Goal: Information Seeking & Learning: Learn about a topic

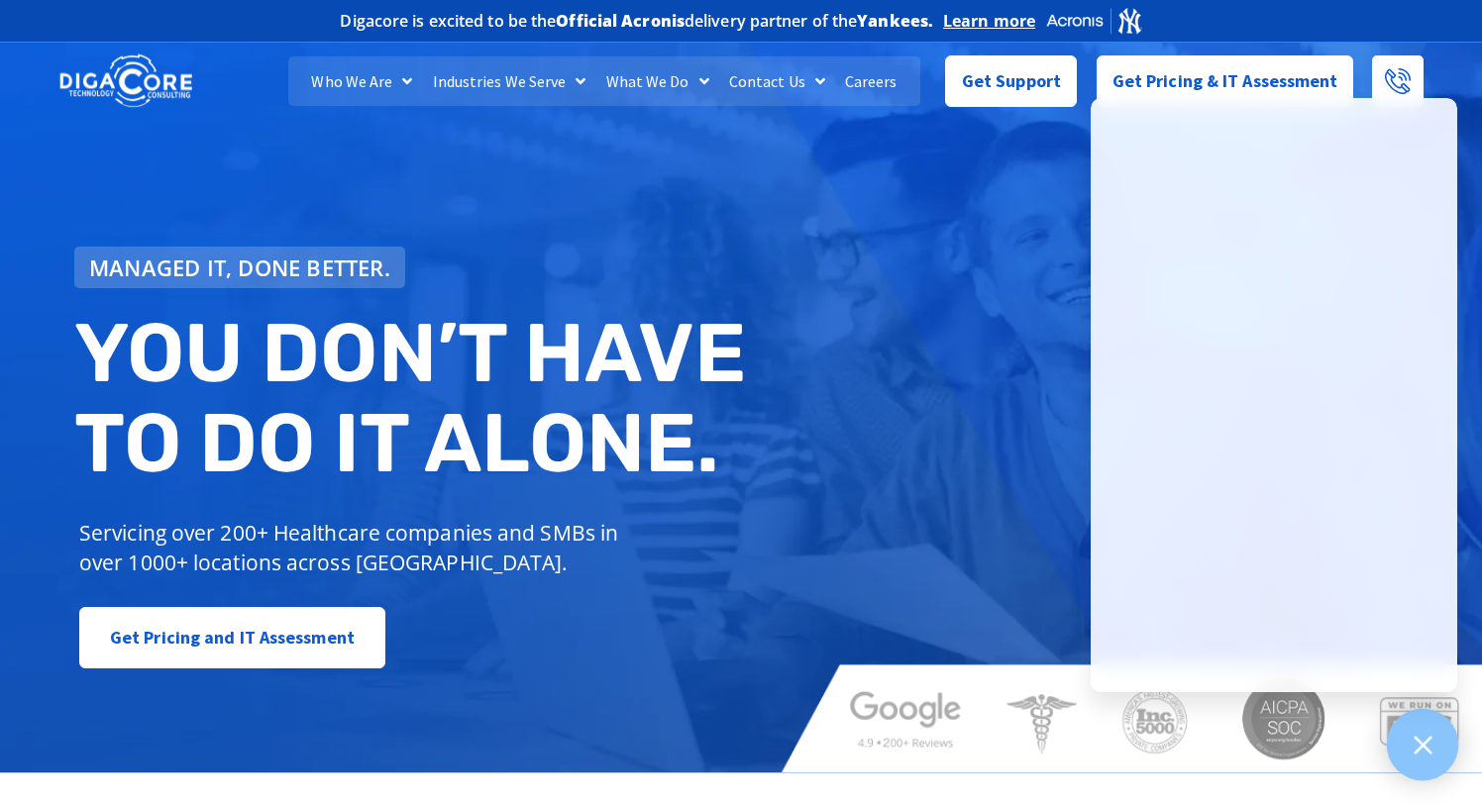
click at [1423, 660] on icon at bounding box center [1423, 745] width 26 height 26
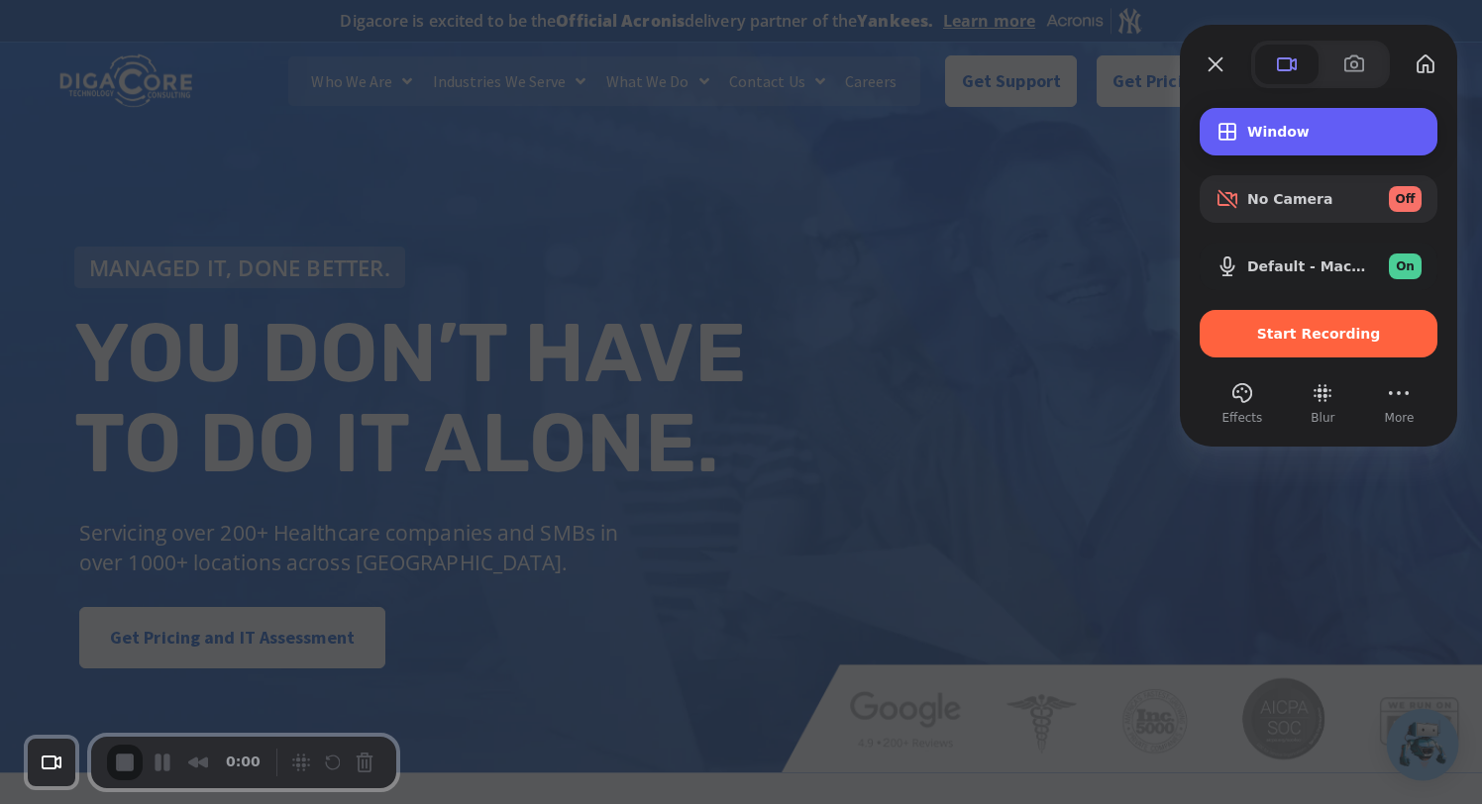
click at [1326, 132] on span "Window" at bounding box center [1334, 132] width 174 height 16
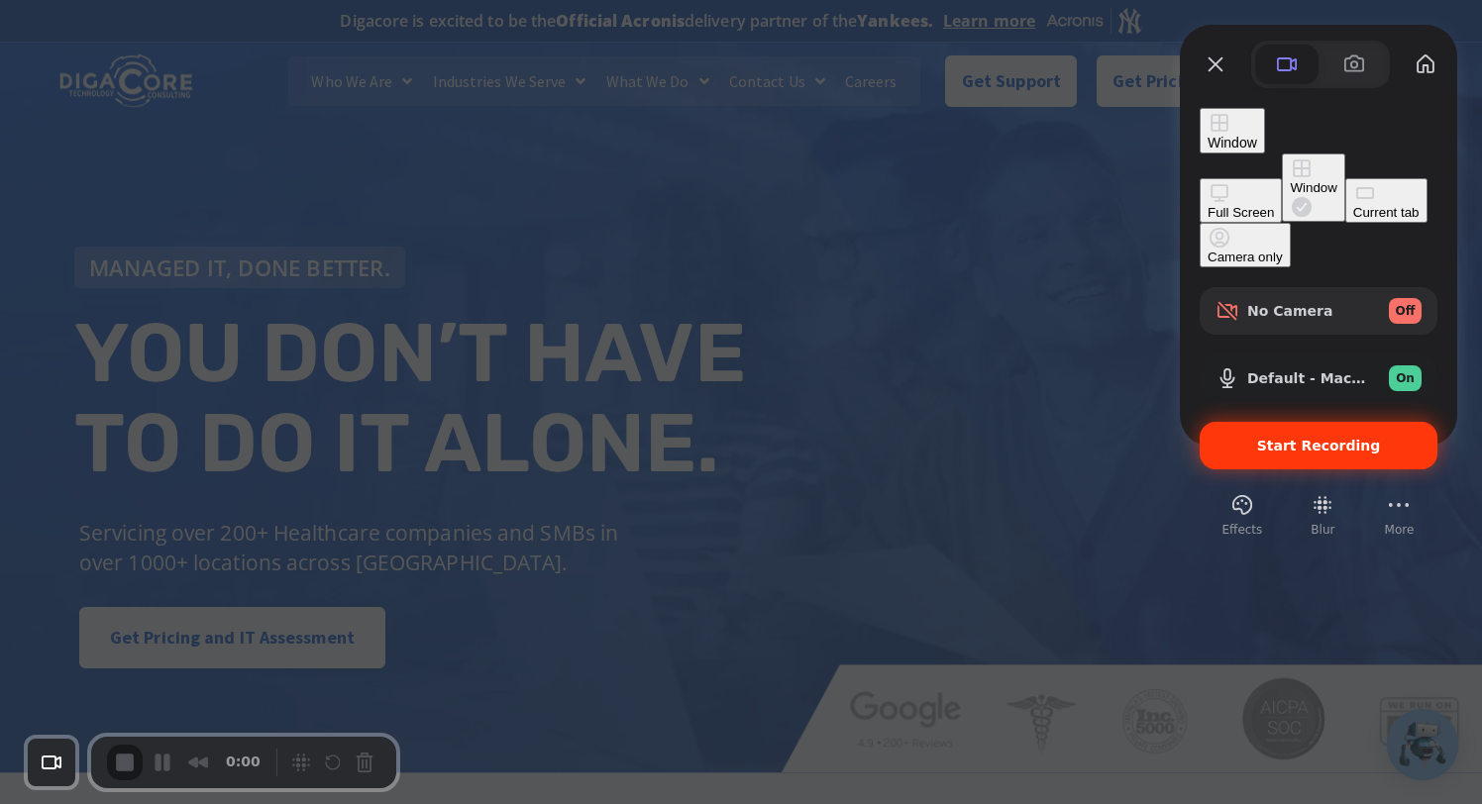
click at [1299, 422] on div "Start Recording" at bounding box center [1319, 446] width 238 height 48
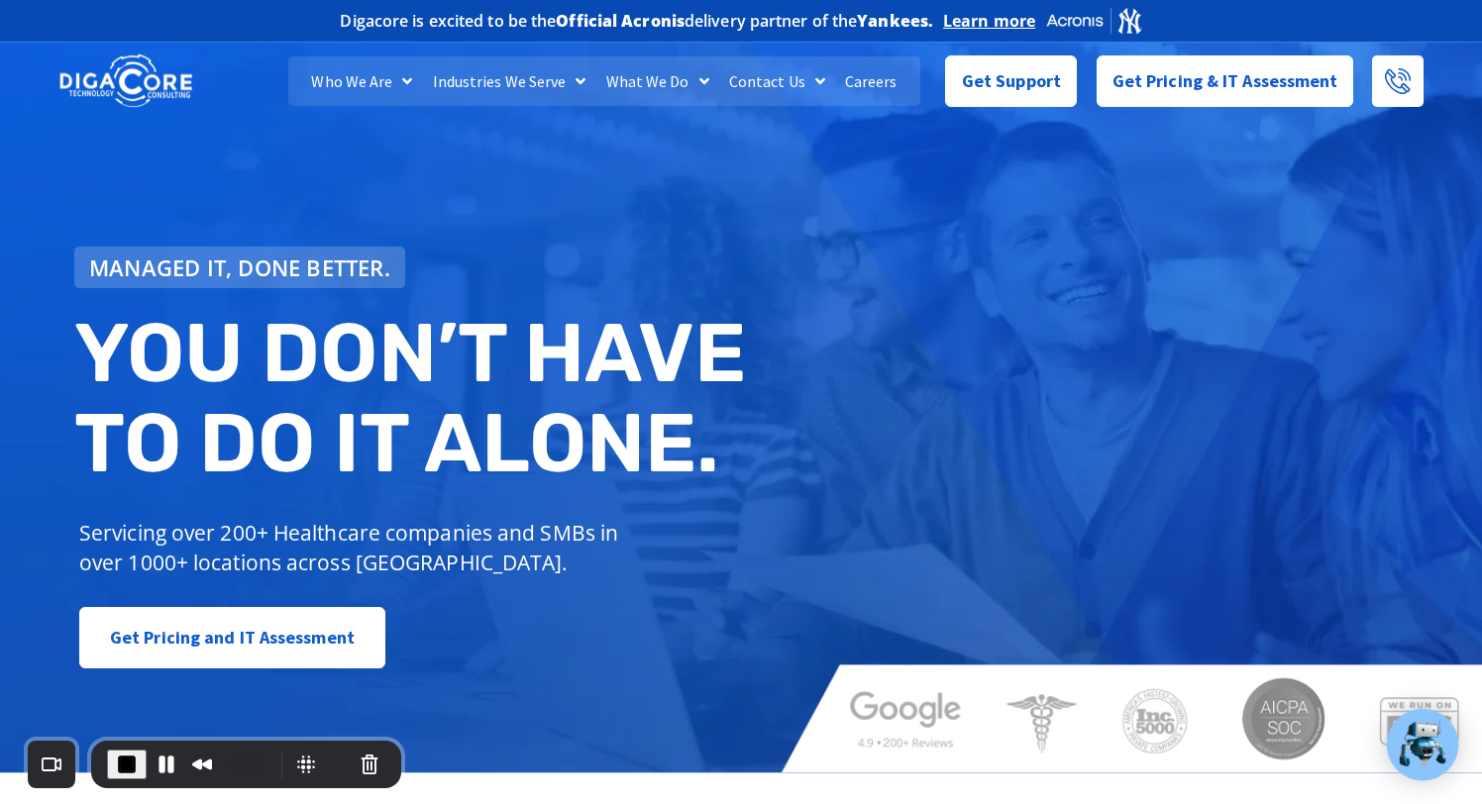
click at [1044, 417] on div "Managed IT, done better. You don’t have to do IT alone. Servicing over 200+ Hea…" at bounding box center [741, 403] width 1482 height 740
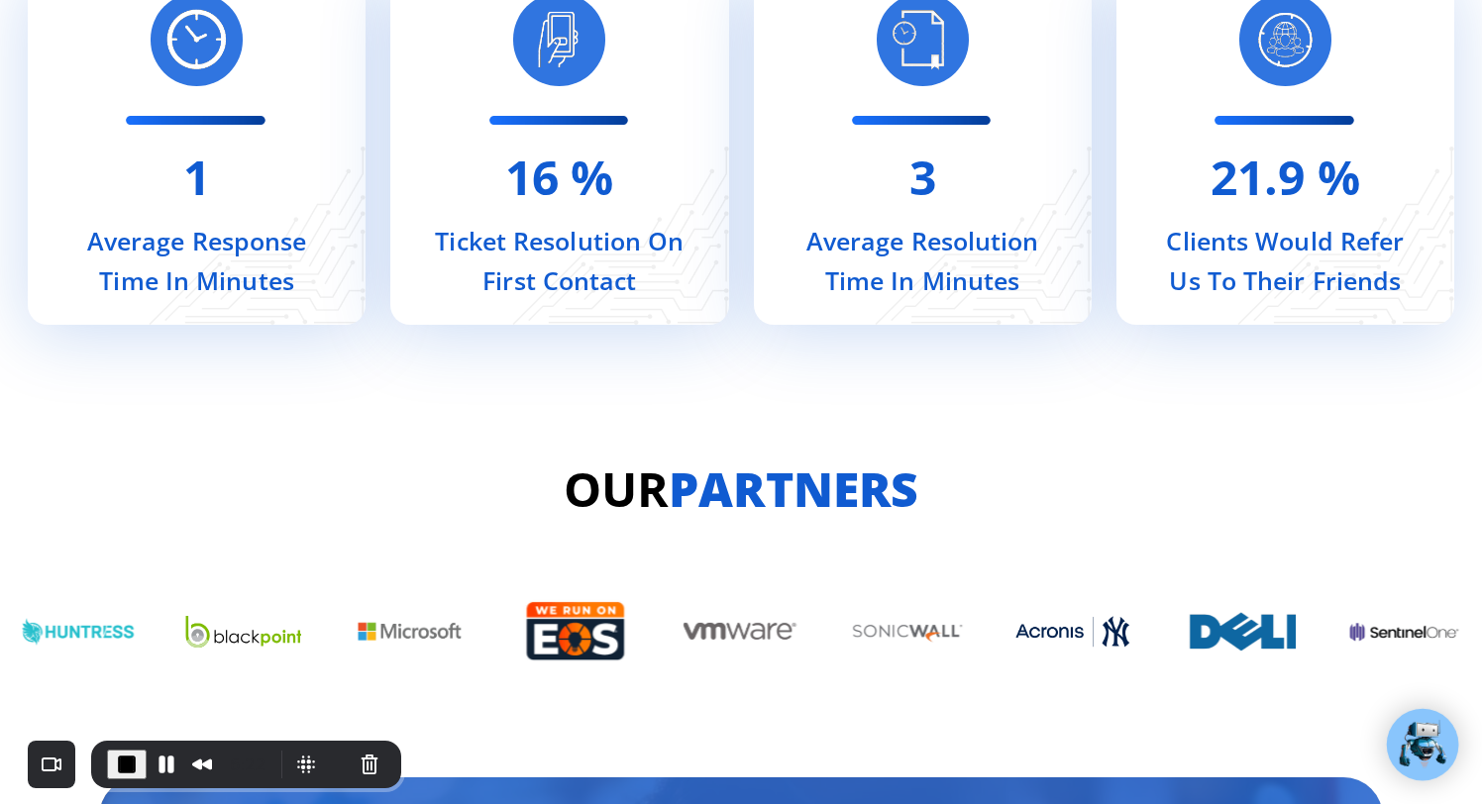
scroll to position [8037, 0]
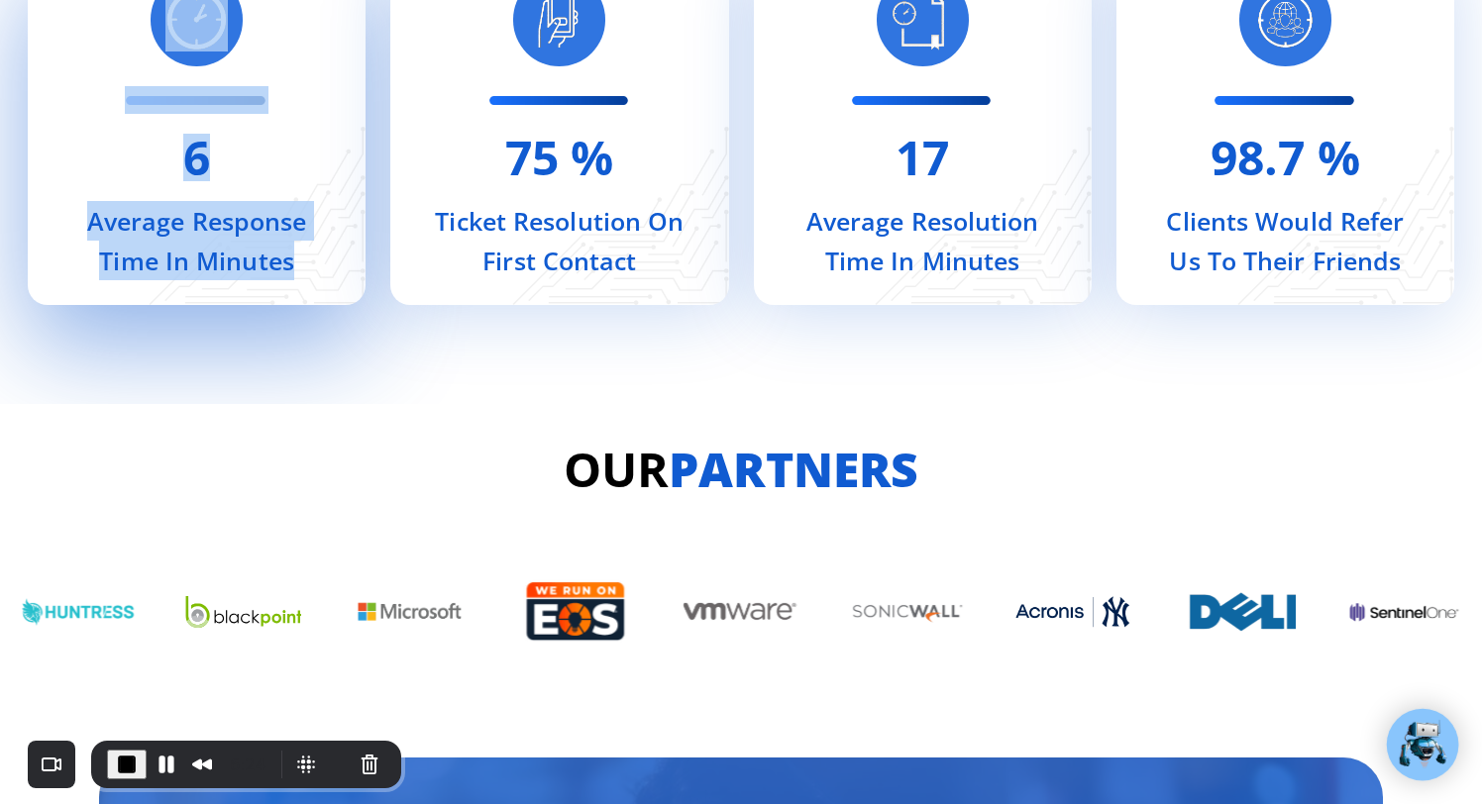
drag, startPoint x: 138, startPoint y: 166, endPoint x: 303, endPoint y: 280, distance: 200.9
click at [303, 279] on div "6 Average Response Time In Minutes" at bounding box center [197, 126] width 338 height 357
click at [303, 280] on h2 "Average Response Time In Minutes" at bounding box center [196, 240] width 255 height 79
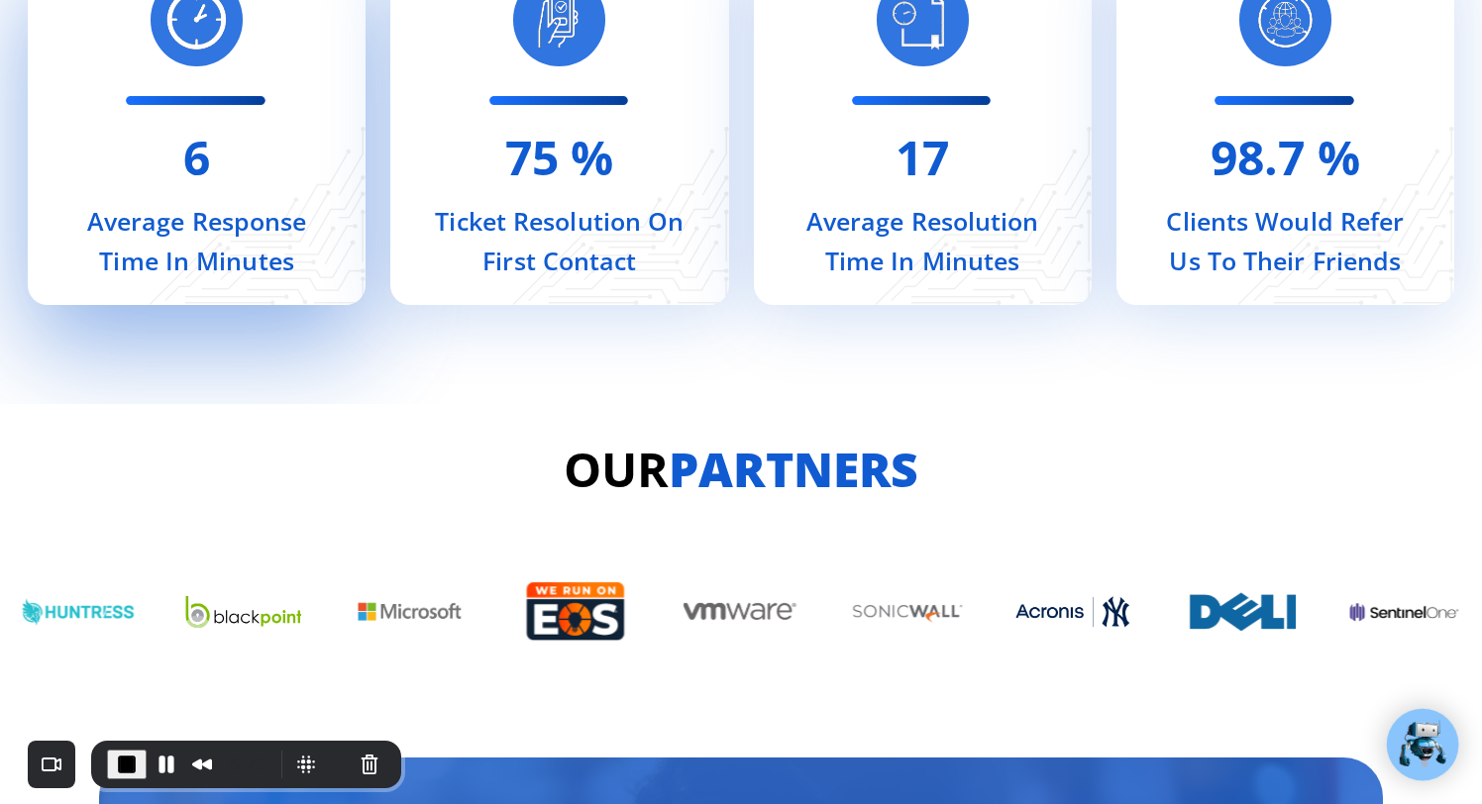
drag, startPoint x: 303, startPoint y: 280, endPoint x: 109, endPoint y: 169, distance: 223.6
click at [109, 170] on div "6 Average Response Time In Minutes" at bounding box center [197, 126] width 338 height 357
click at [109, 169] on div "6 Average Response Time In Minutes" at bounding box center [197, 126] width 338 height 357
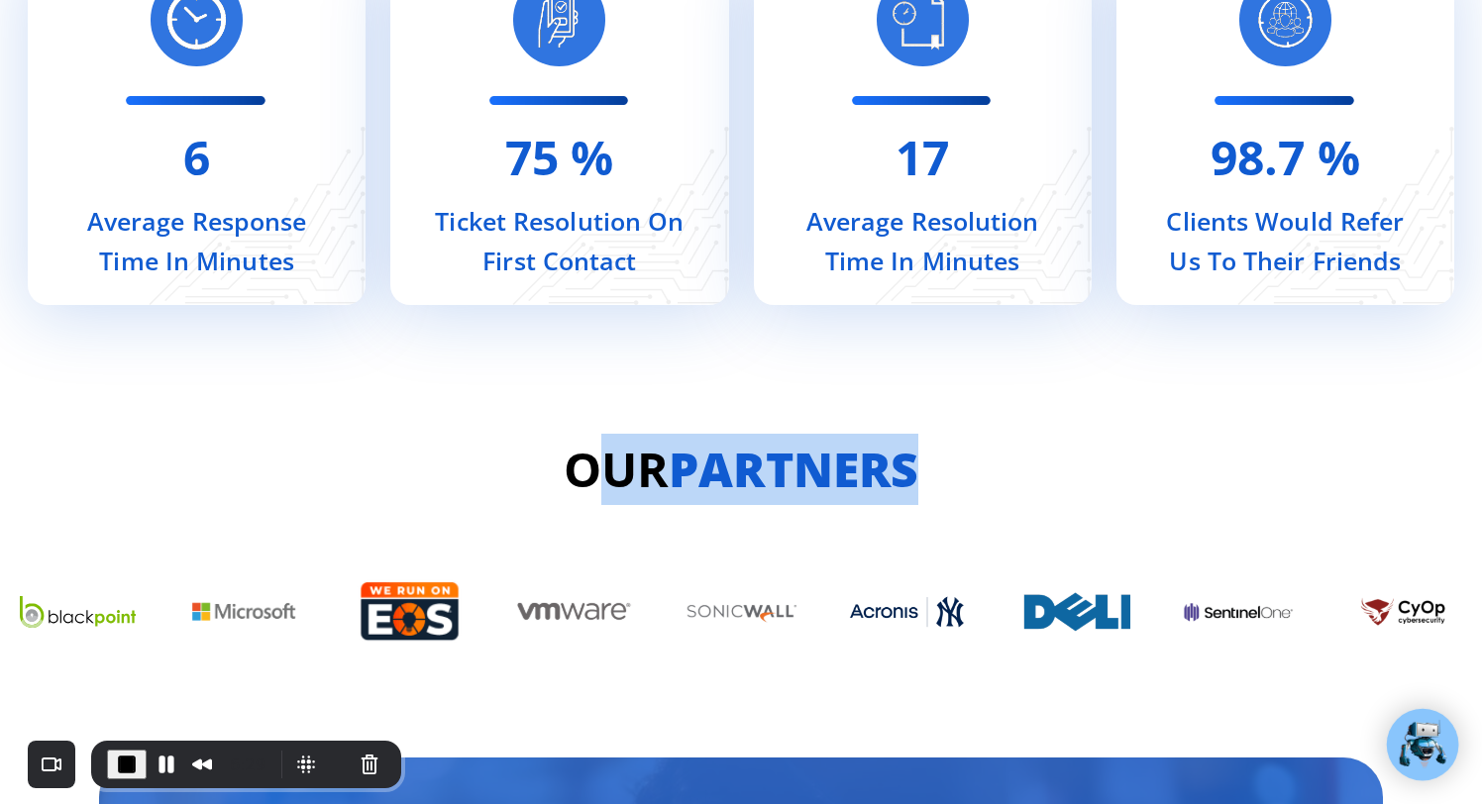
drag, startPoint x: 962, startPoint y: 481, endPoint x: 571, endPoint y: 472, distance: 391.4
click at [576, 474] on h2 "Our Partners" at bounding box center [741, 469] width 1288 height 71
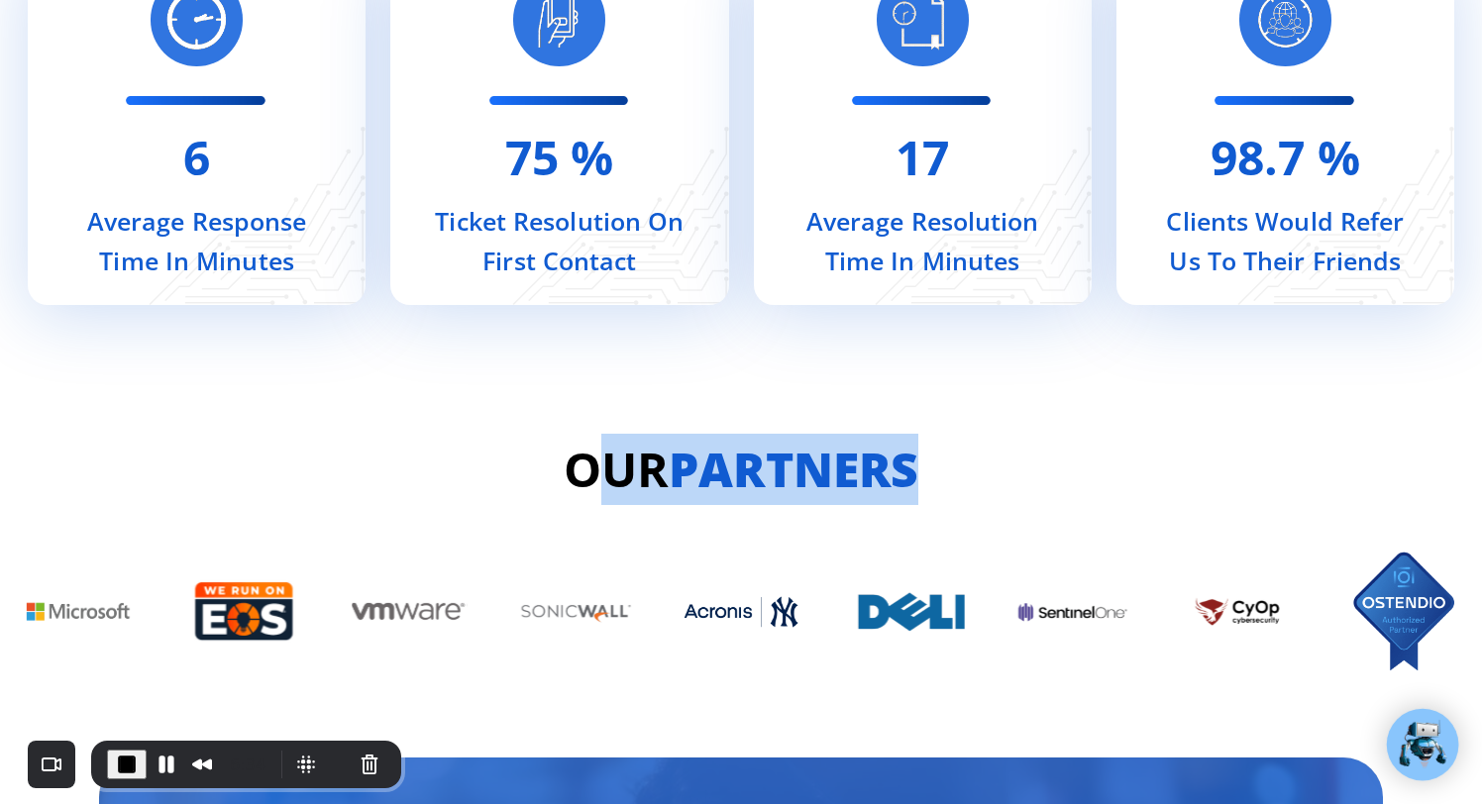
click at [571, 472] on h2 "Our Partners" at bounding box center [741, 469] width 1288 height 71
drag, startPoint x: 540, startPoint y: 465, endPoint x: 812, endPoint y: 459, distance: 272.5
click at [788, 465] on h2 "Our Partners" at bounding box center [741, 469] width 1288 height 71
click at [812, 459] on strong "Partners" at bounding box center [794, 469] width 250 height 64
drag, startPoint x: 939, startPoint y: 471, endPoint x: 638, endPoint y: 472, distance: 301.1
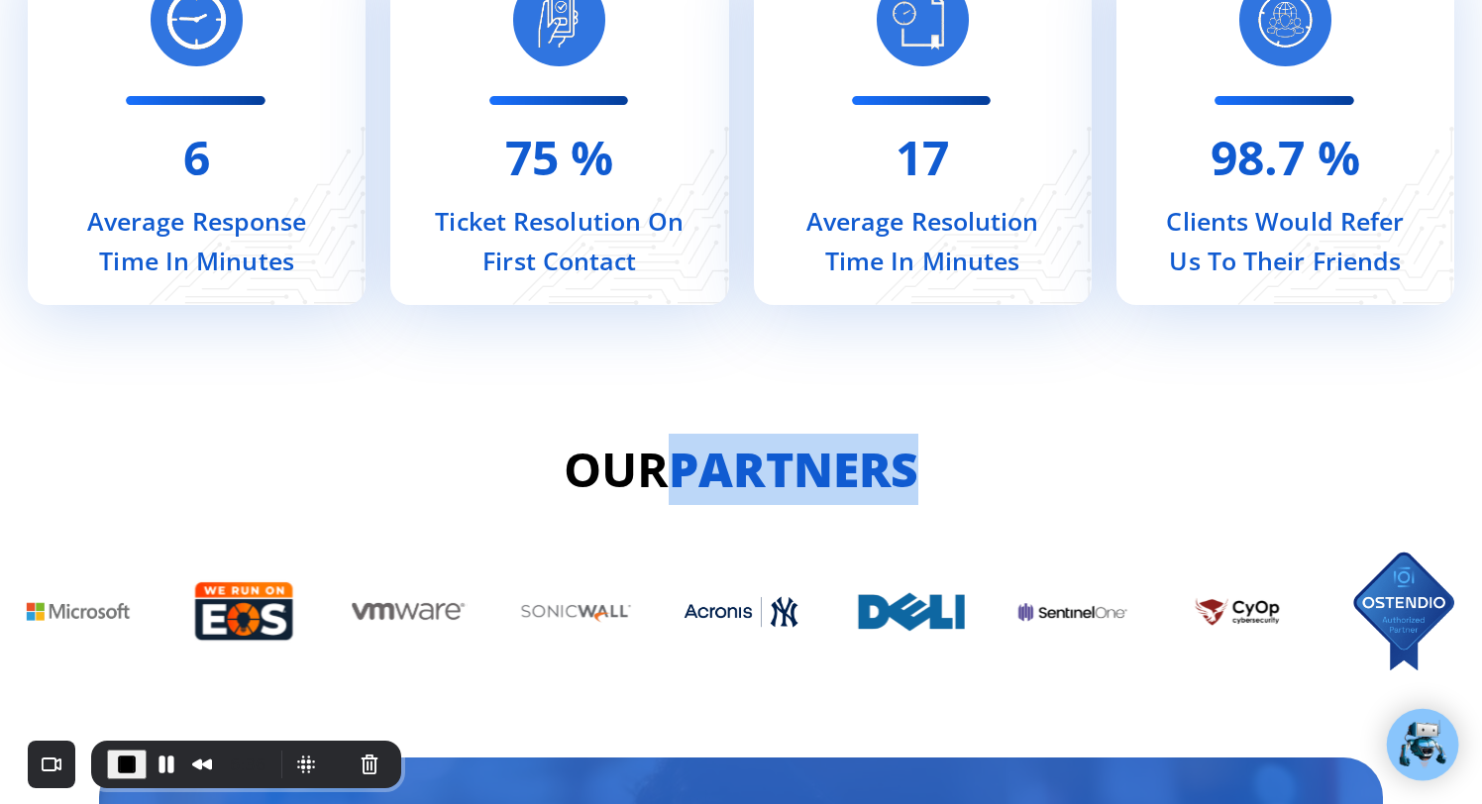
click at [639, 472] on h2 "Our Partners" at bounding box center [741, 469] width 1288 height 71
click at [638, 472] on h2 "Our Partners" at bounding box center [741, 469] width 1288 height 71
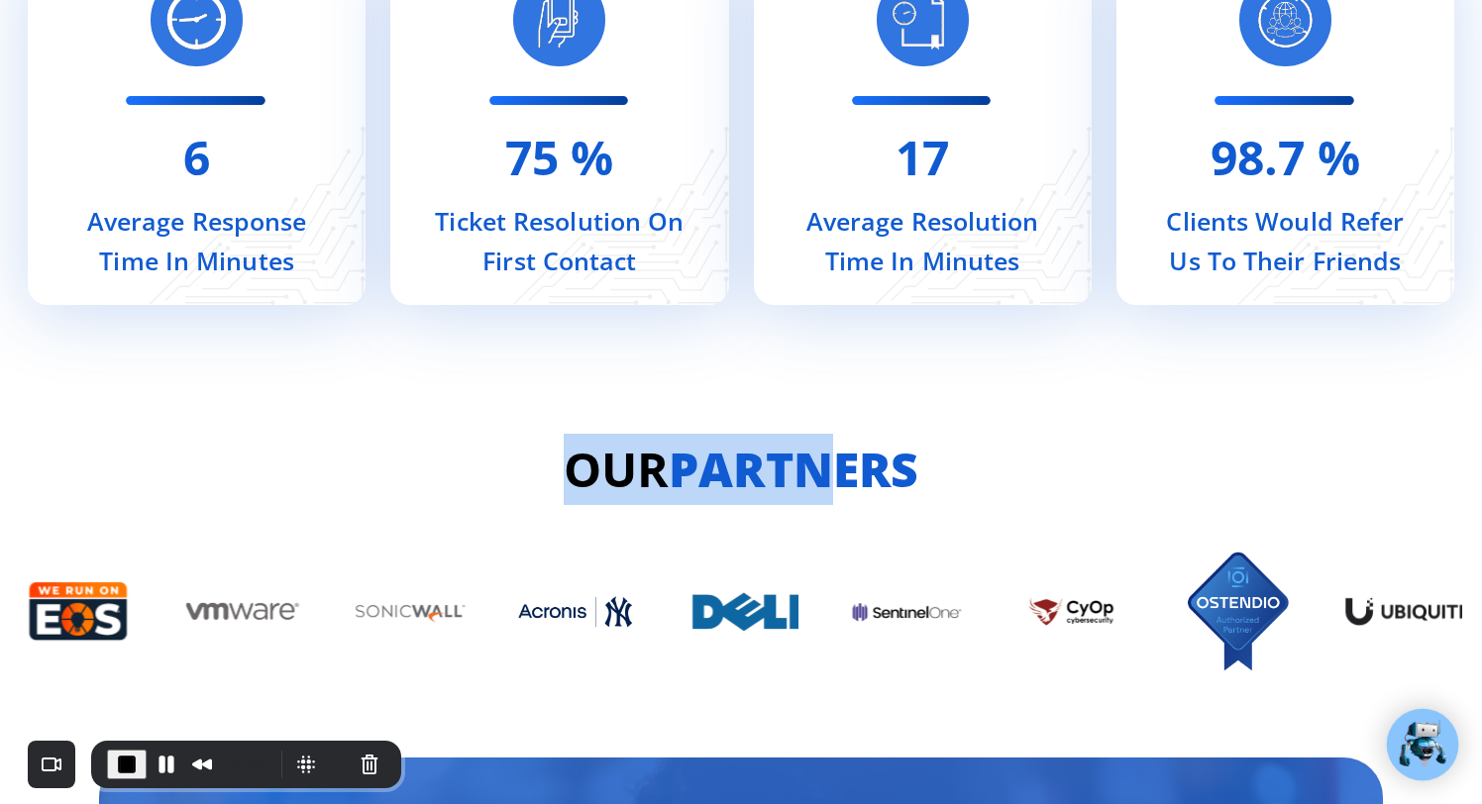
drag, startPoint x: 566, startPoint y: 474, endPoint x: 832, endPoint y: 474, distance: 266.5
click at [831, 474] on h2 "Our Partners" at bounding box center [741, 469] width 1288 height 71
click at [832, 474] on strong "Partners" at bounding box center [794, 469] width 250 height 64
drag, startPoint x: 985, startPoint y: 452, endPoint x: 474, endPoint y: 465, distance: 511.3
click at [475, 465] on h2 "Our Partners" at bounding box center [741, 469] width 1288 height 71
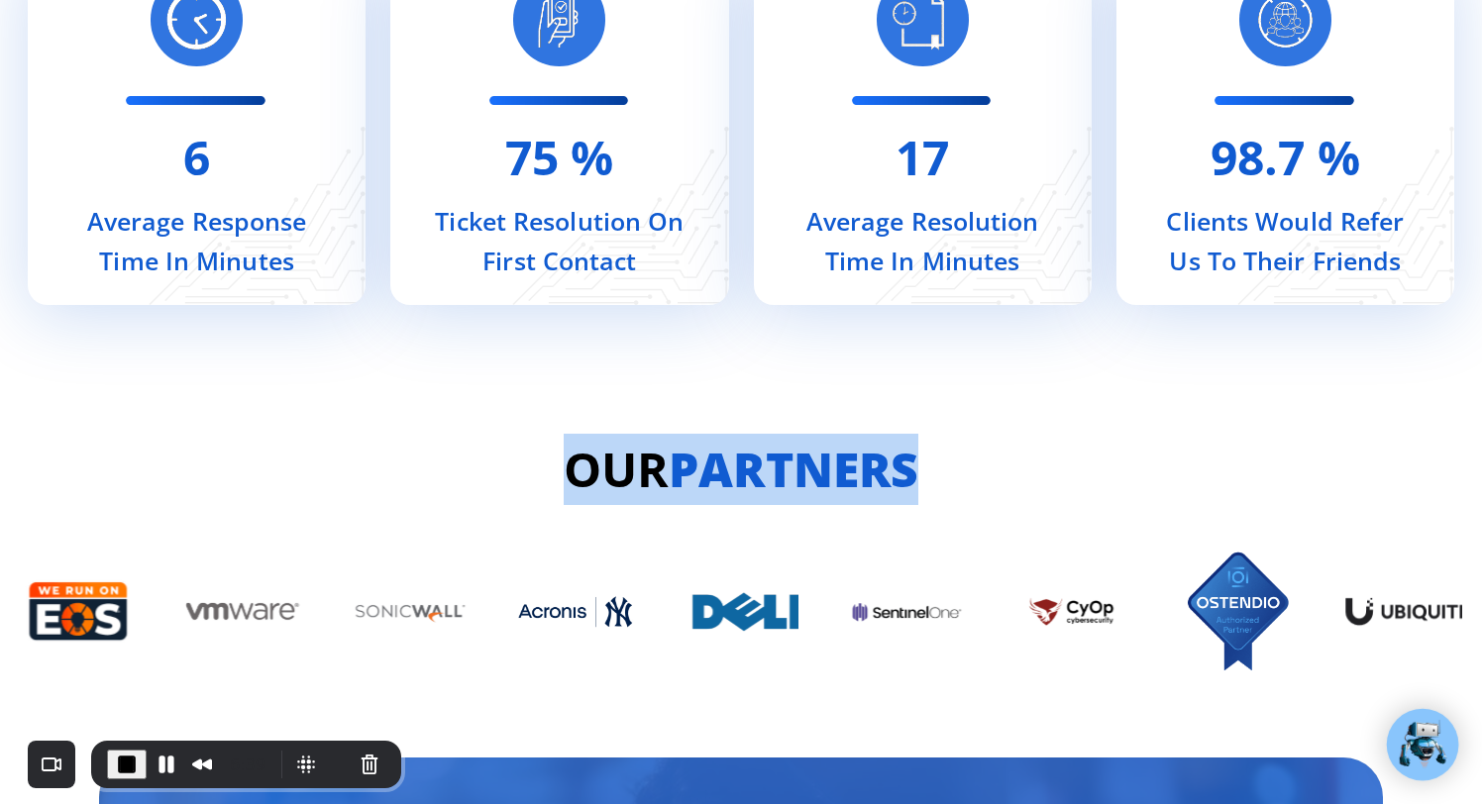
click at [474, 465] on h2 "Our Partners" at bounding box center [741, 469] width 1288 height 71
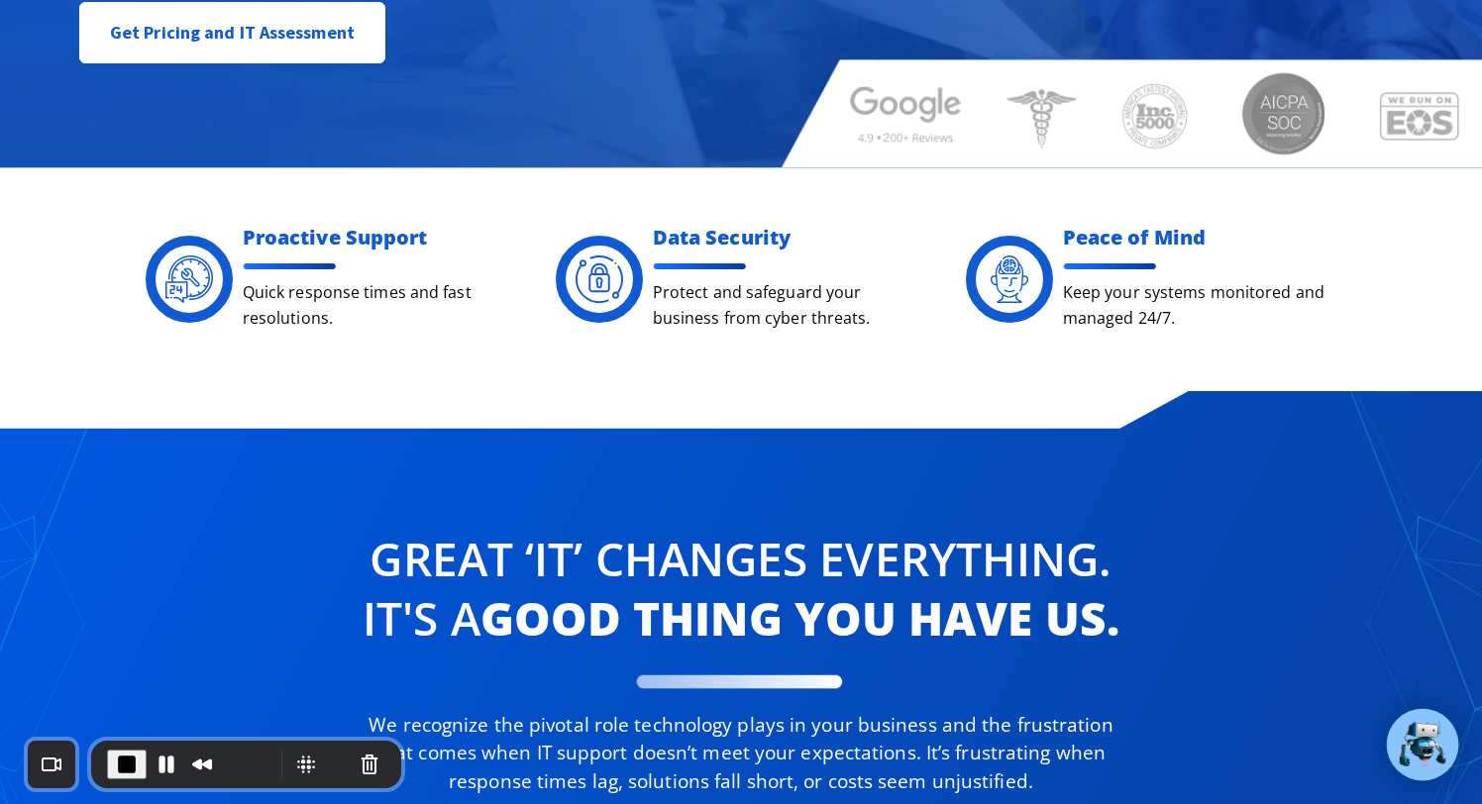
scroll to position [0, 0]
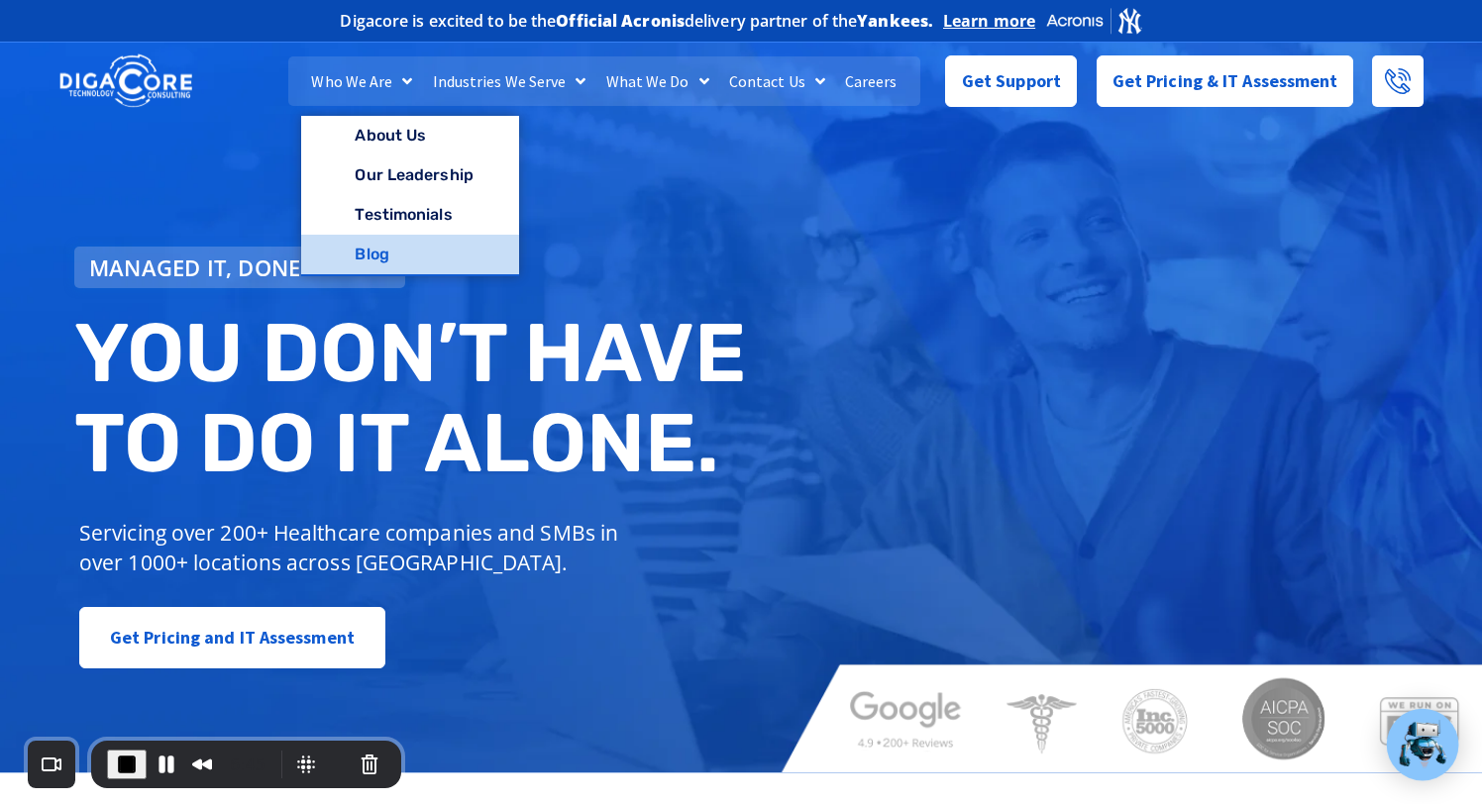
click at [382, 257] on link "Blog" at bounding box center [409, 255] width 217 height 40
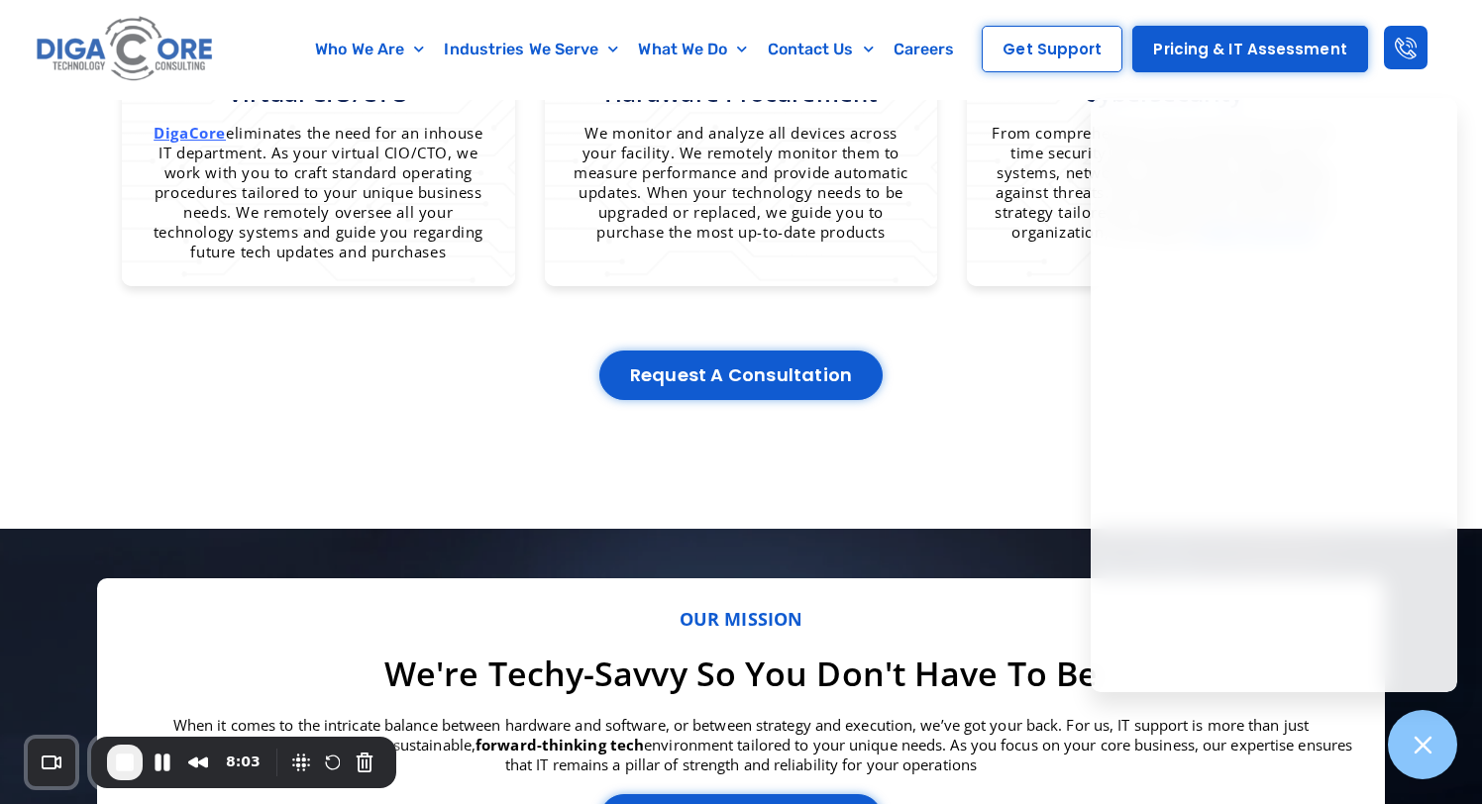
scroll to position [1982, 0]
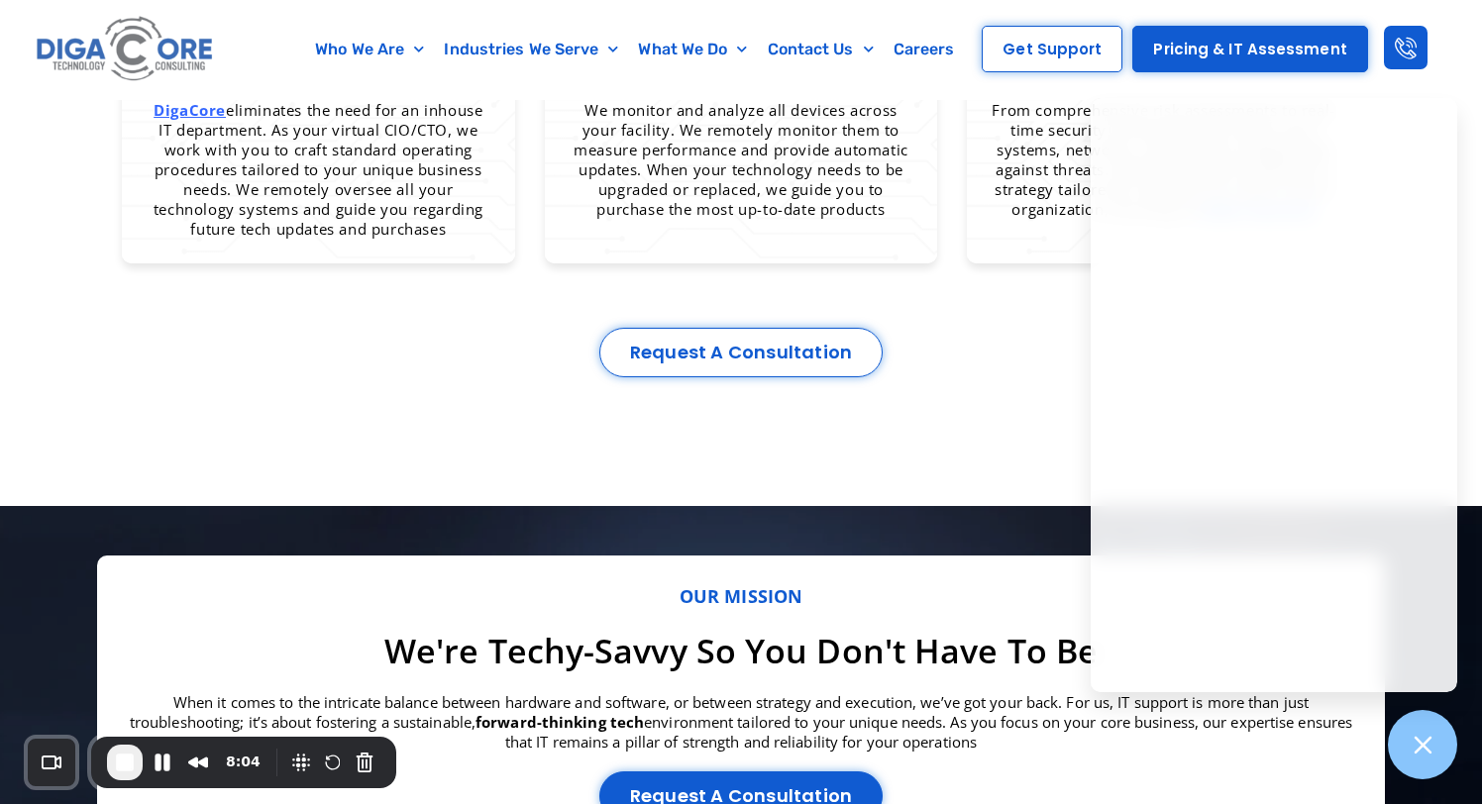
click at [704, 338] on link "Request a Consultation" at bounding box center [740, 353] width 283 height 50
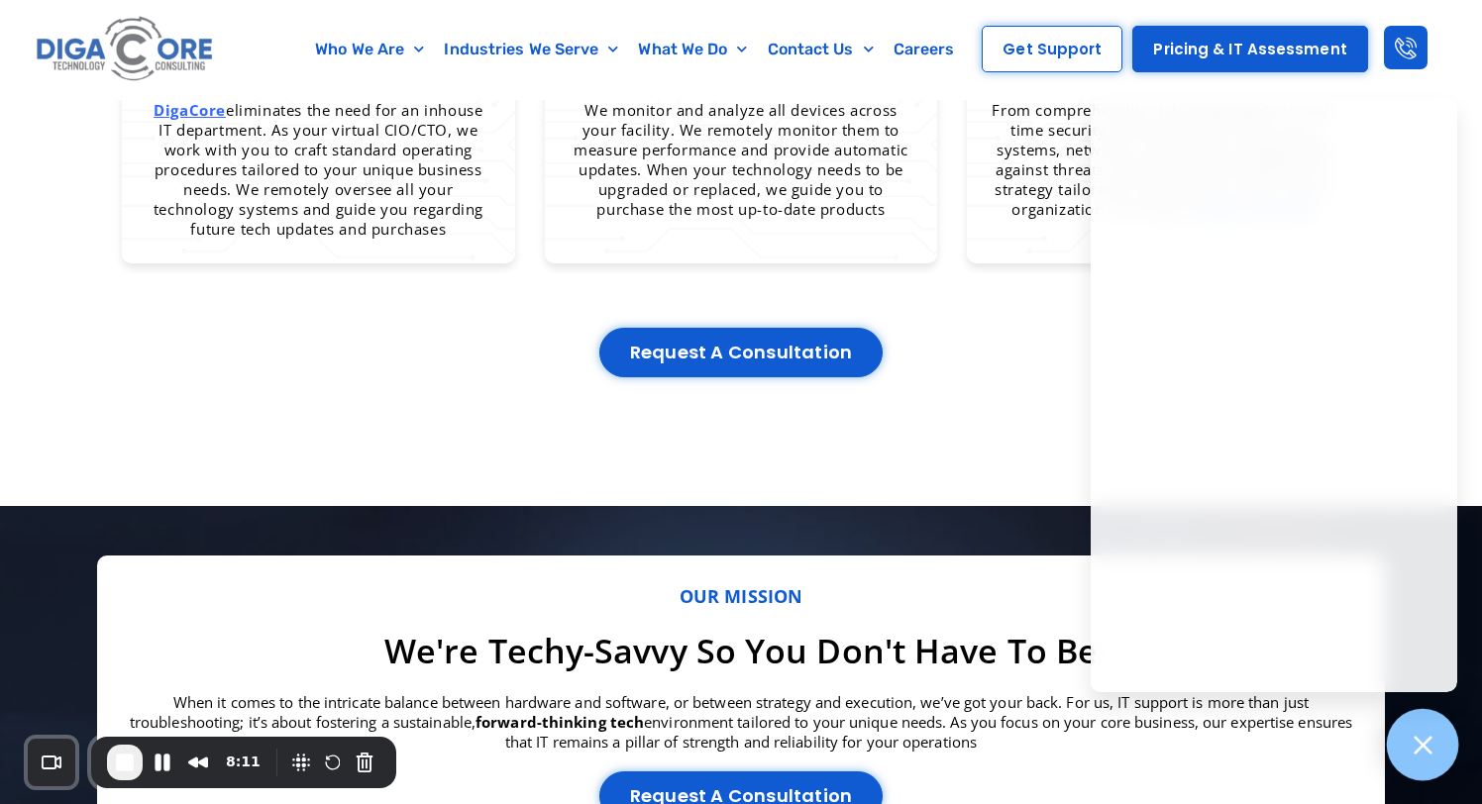
click at [1427, 733] on icon at bounding box center [1423, 745] width 26 height 26
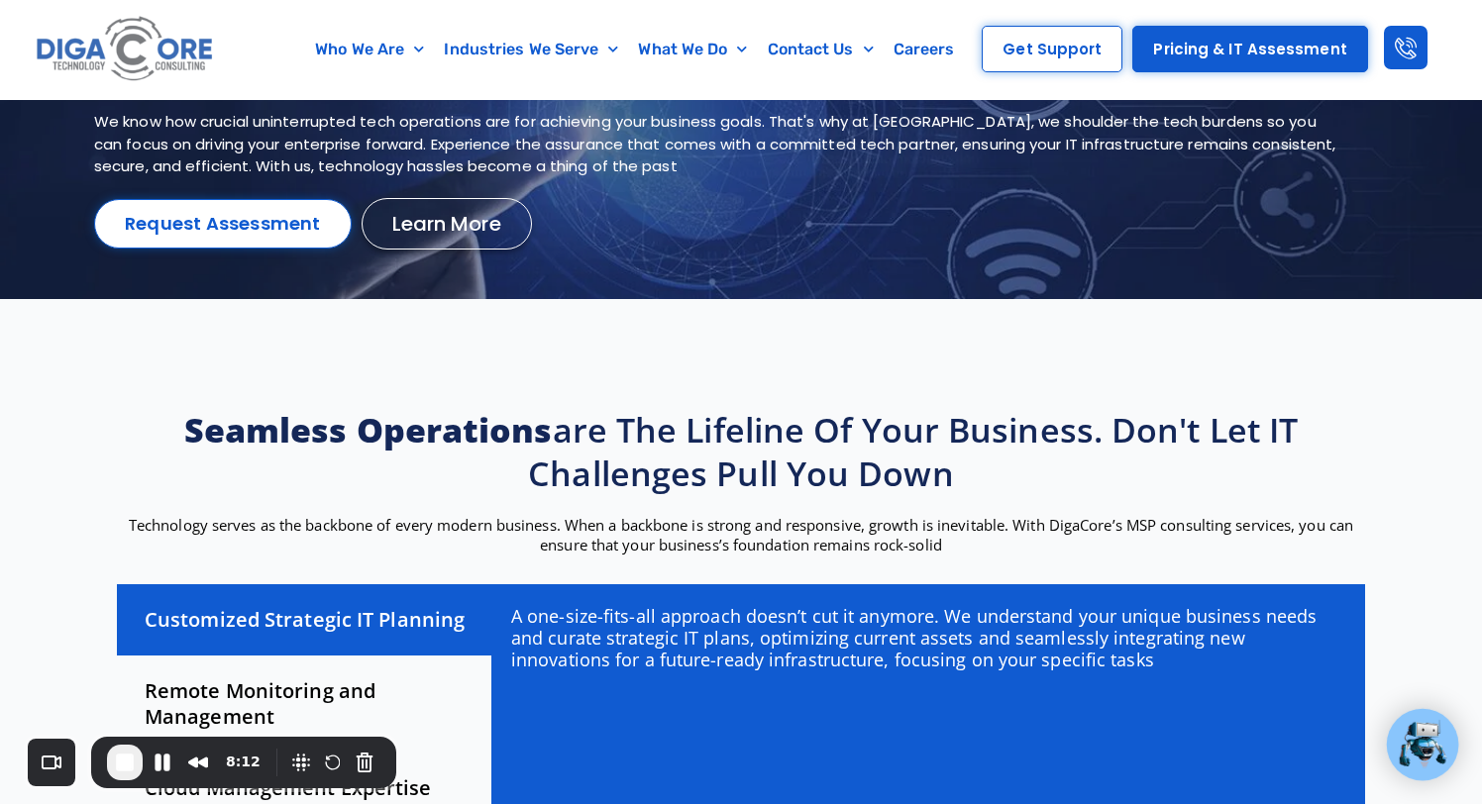
scroll to position [0, 0]
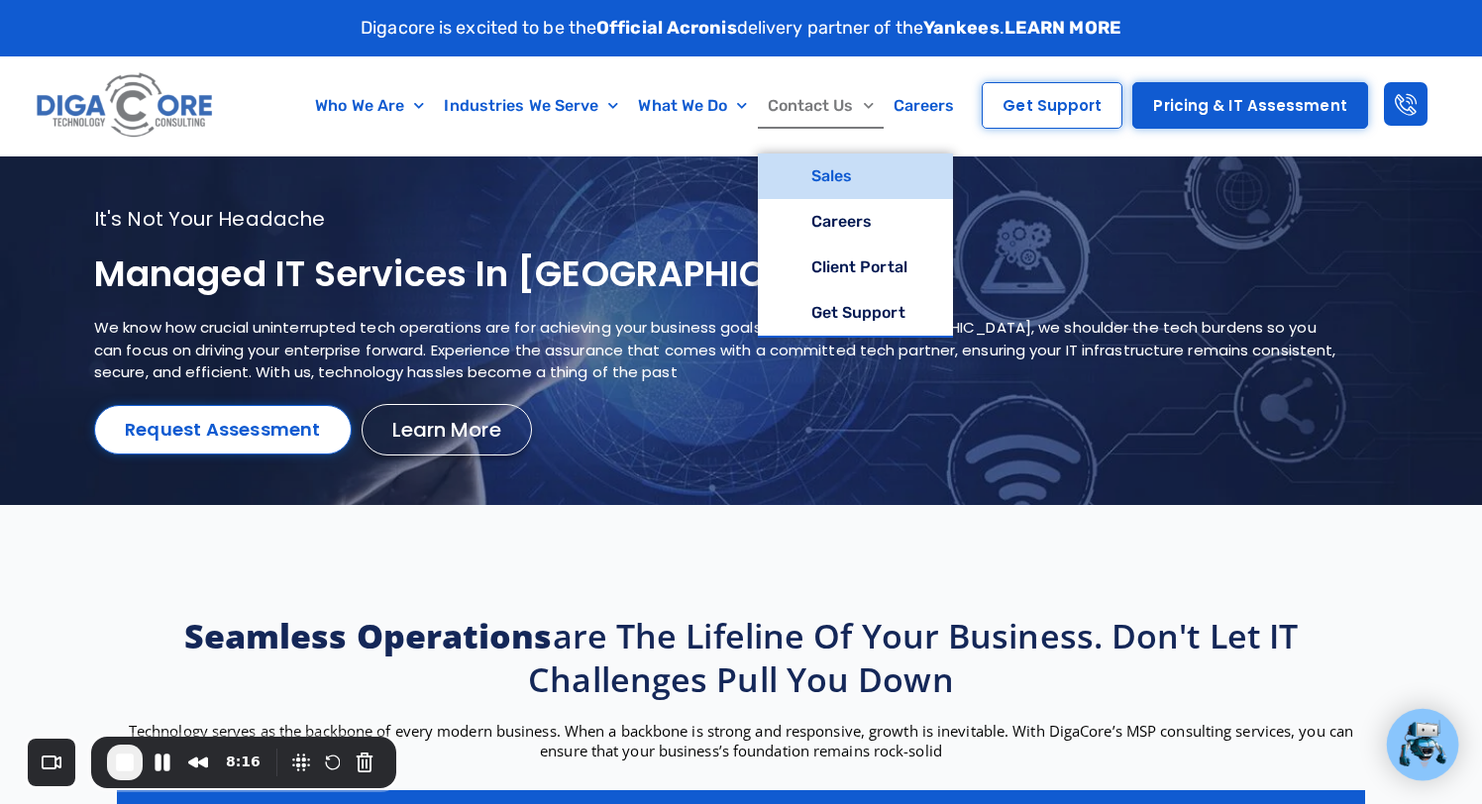
click at [844, 177] on link "Sales" at bounding box center [855, 177] width 195 height 46
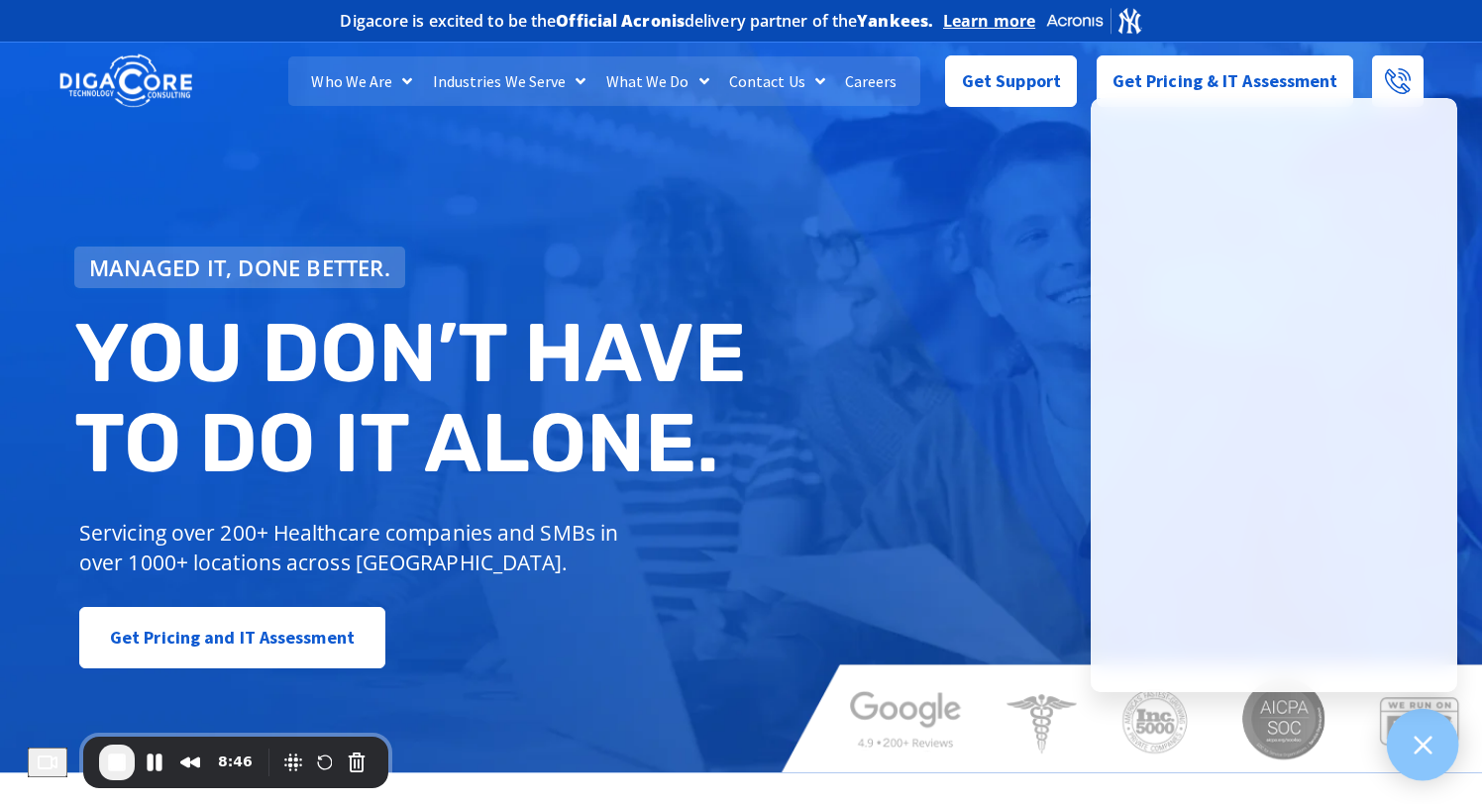
click at [1402, 732] on div at bounding box center [1423, 745] width 72 height 72
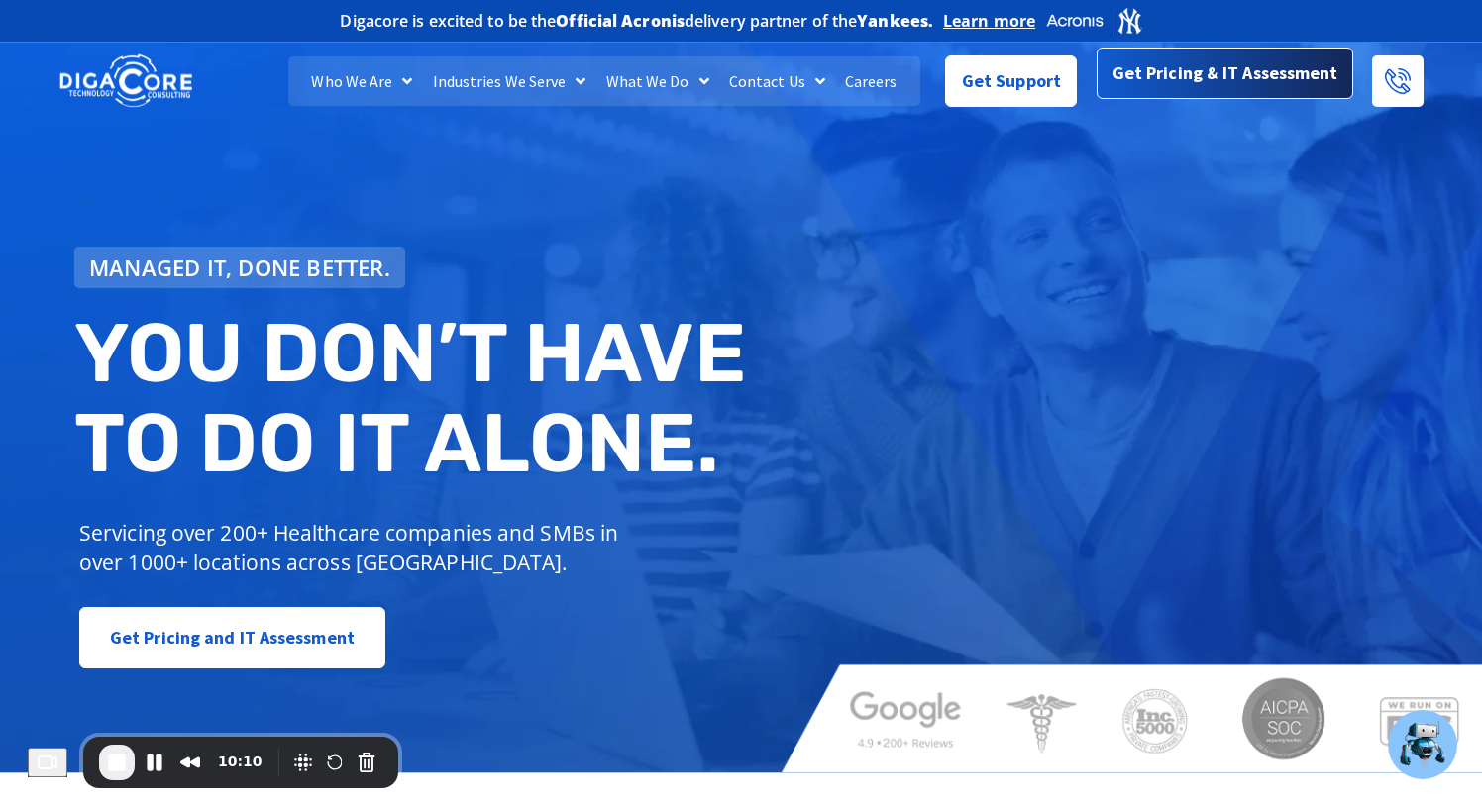
click at [1274, 77] on span "Get Pricing & IT Assessment" at bounding box center [1225, 73] width 226 height 40
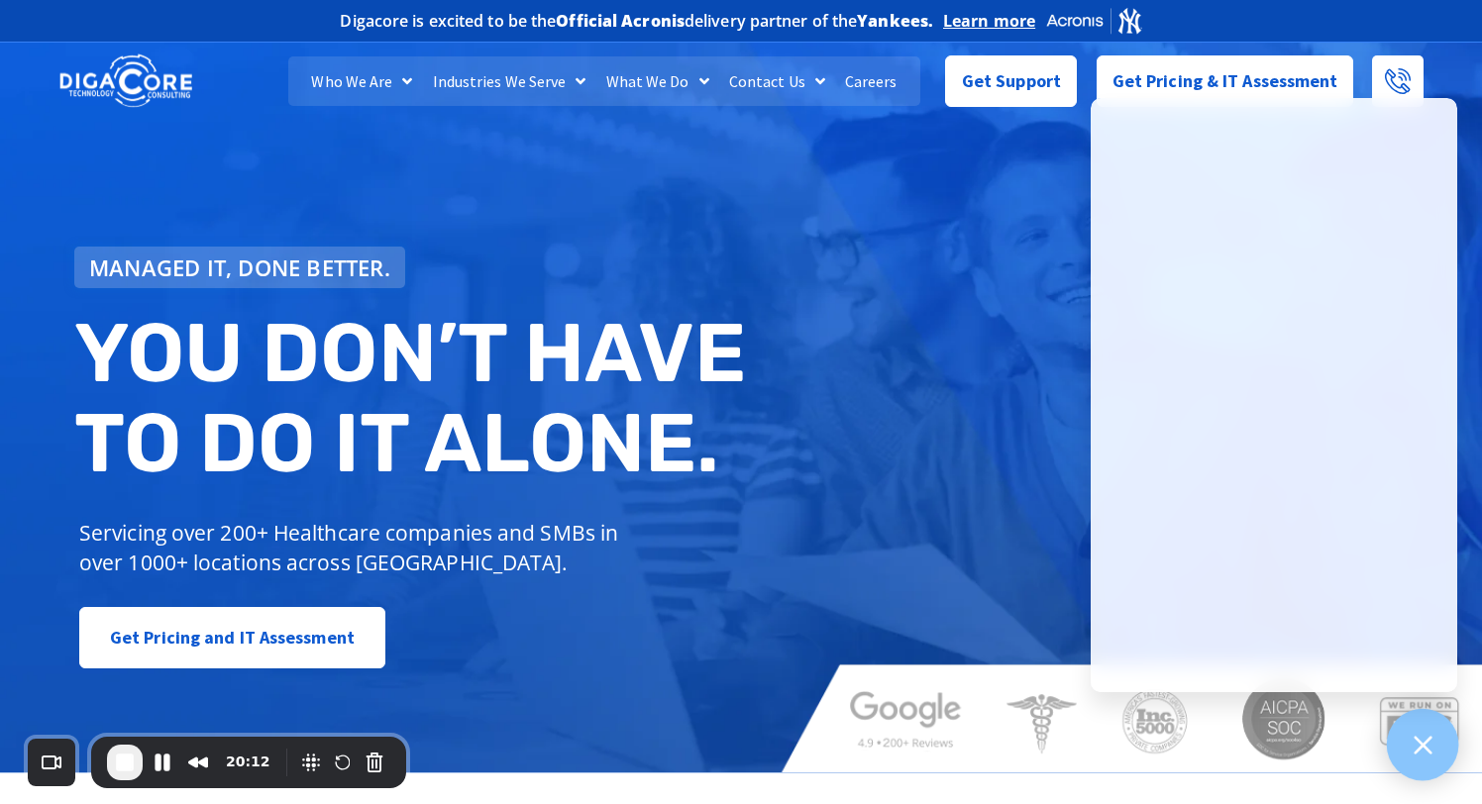
click at [1406, 735] on div at bounding box center [1423, 745] width 72 height 72
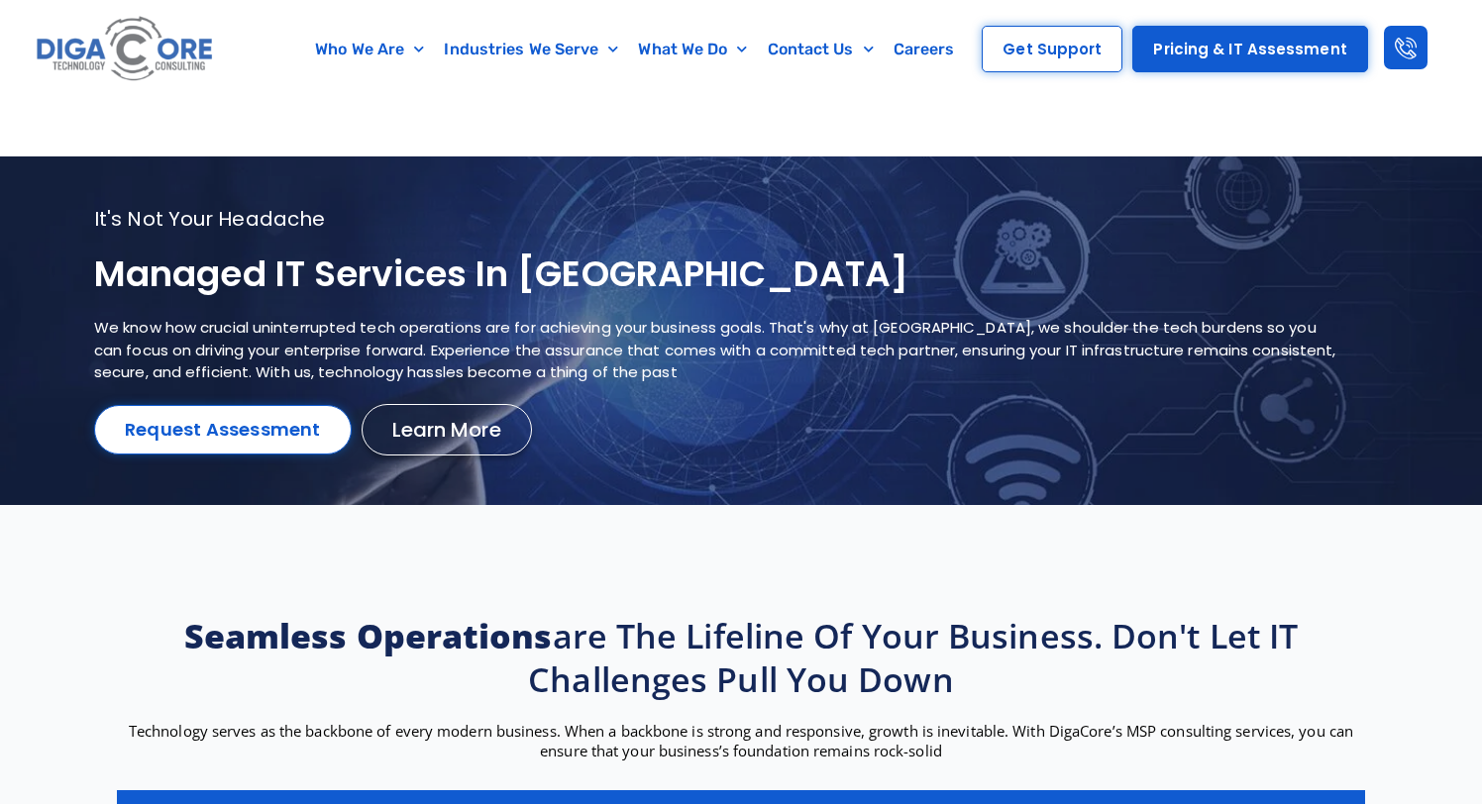
scroll to position [486, 0]
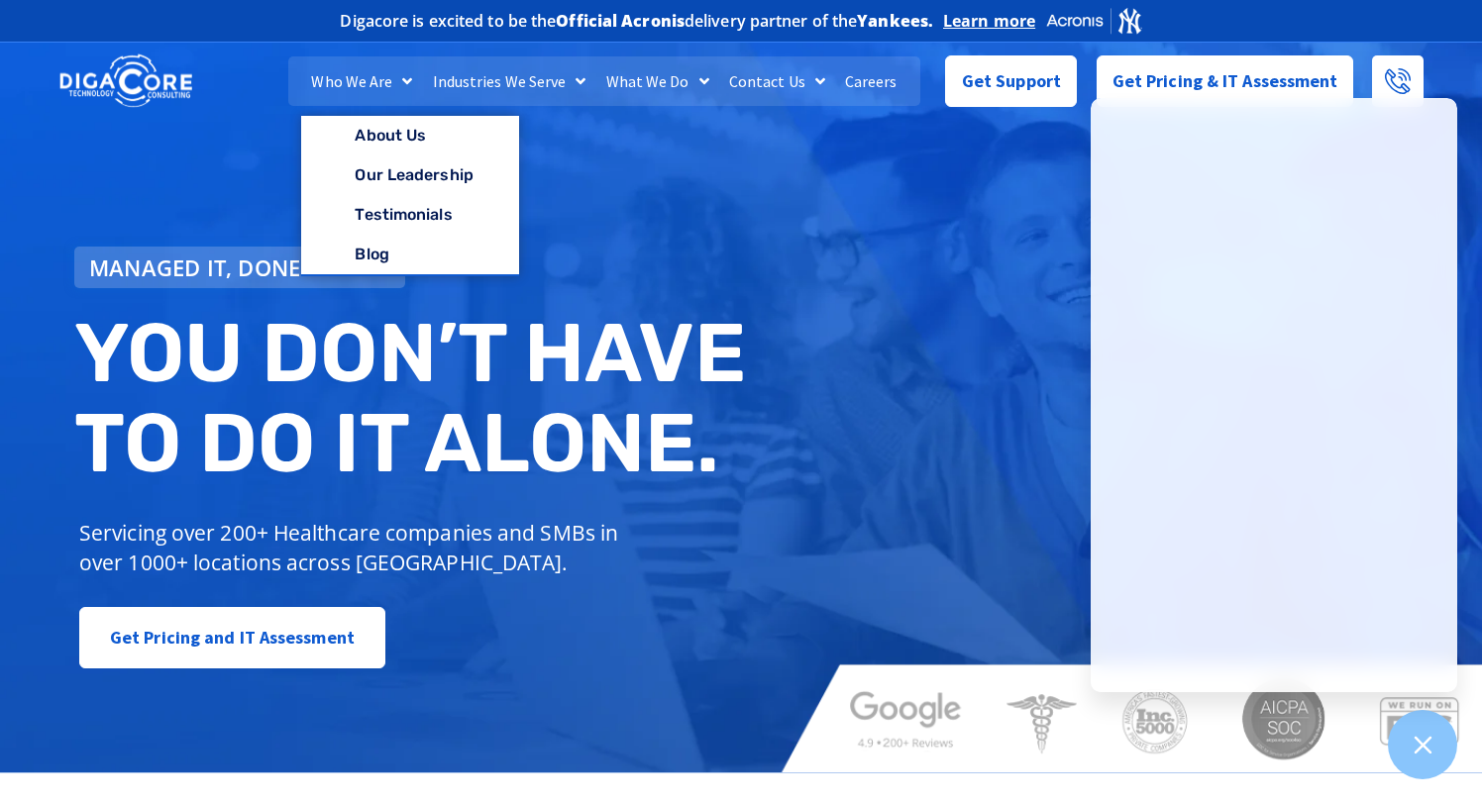
click at [768, 506] on div "Managed IT, done better. You don’t have to do IT alone. Servicing over 200+ Hea…" at bounding box center [741, 403] width 1482 height 740
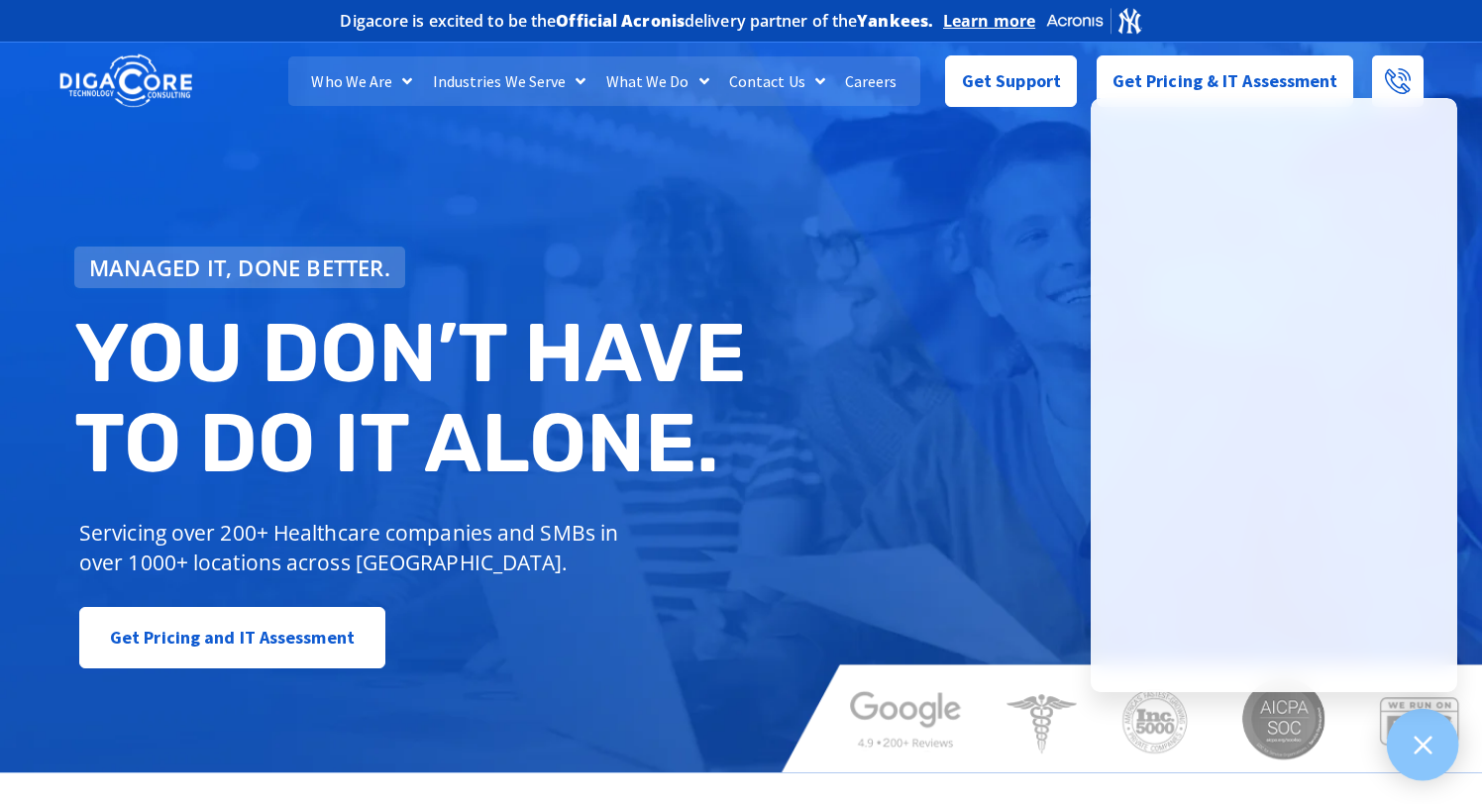
click at [1442, 727] on div at bounding box center [1423, 745] width 72 height 72
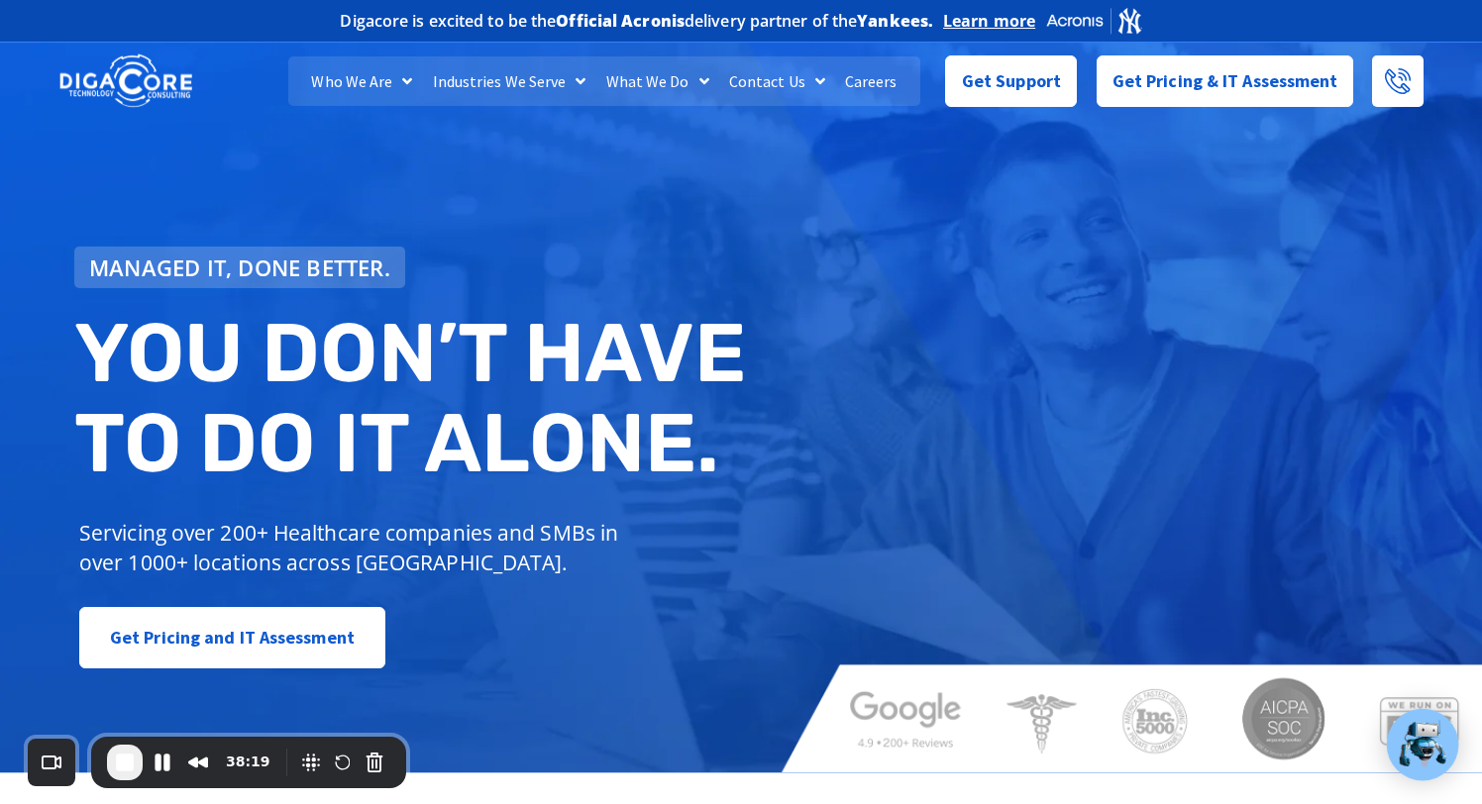
click at [1424, 746] on img at bounding box center [1423, 745] width 52 height 52
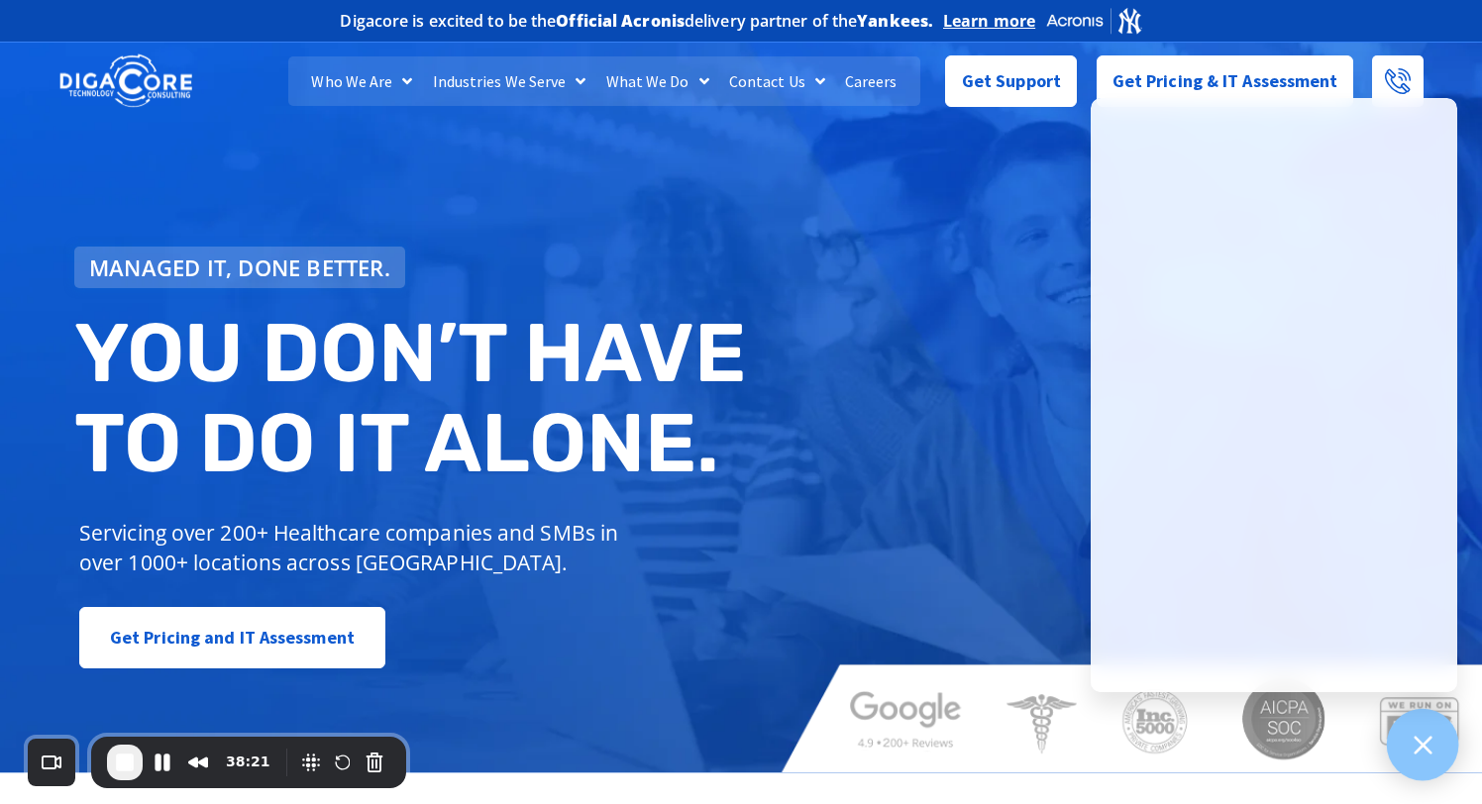
click at [1419, 754] on icon at bounding box center [1423, 745] width 26 height 26
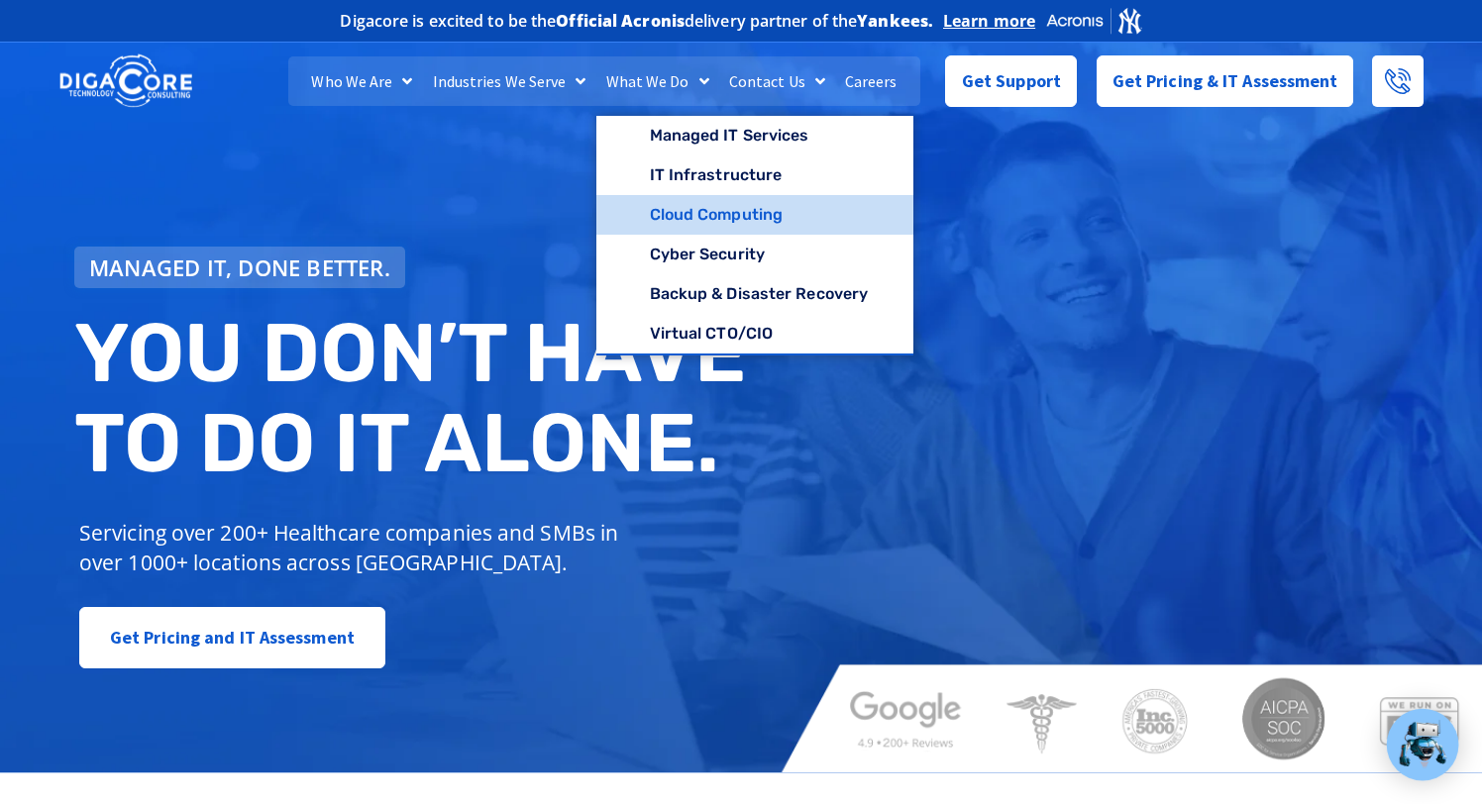
click at [707, 215] on link "Cloud Computing" at bounding box center [755, 215] width 318 height 40
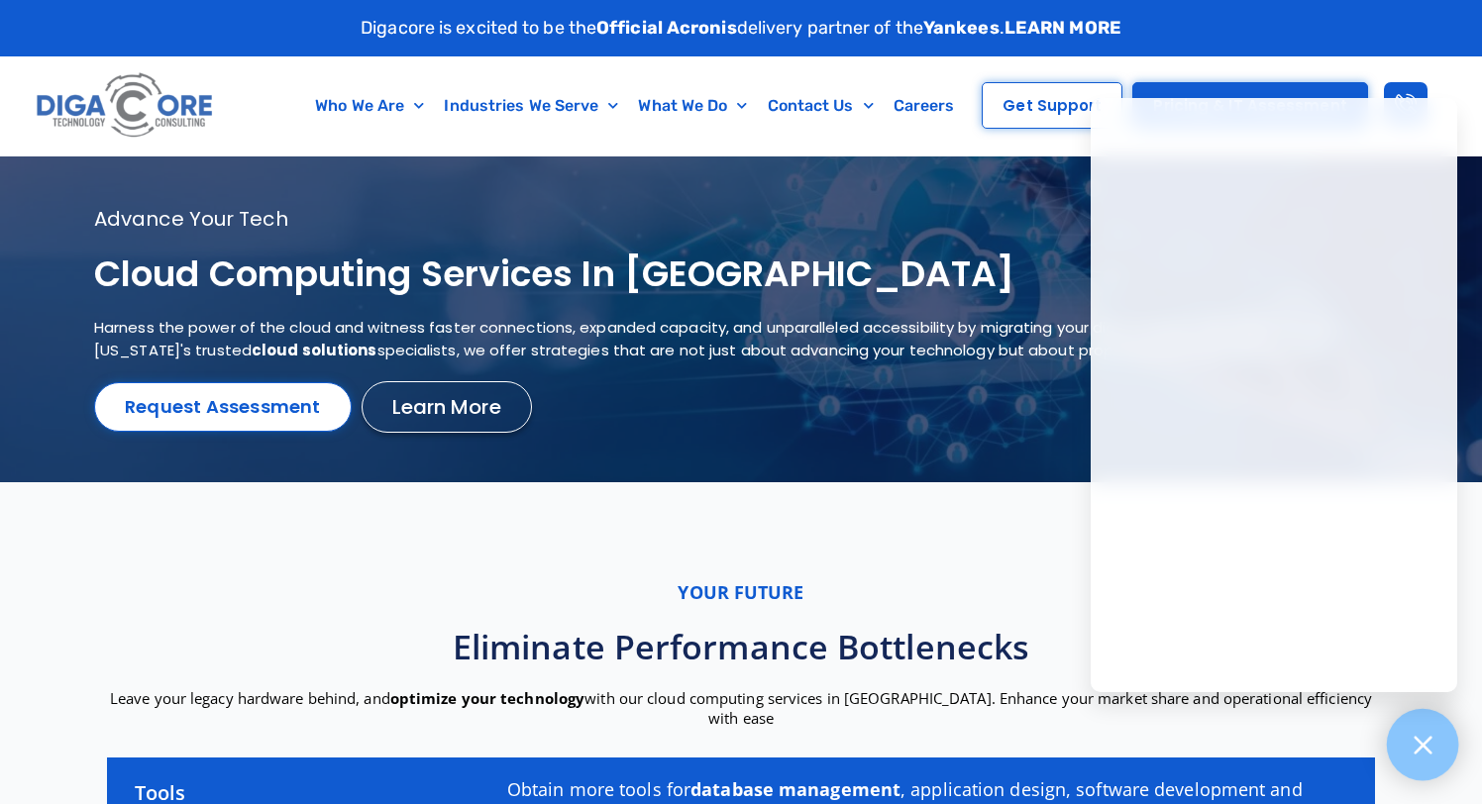
click at [1395, 732] on div at bounding box center [1423, 745] width 72 height 72
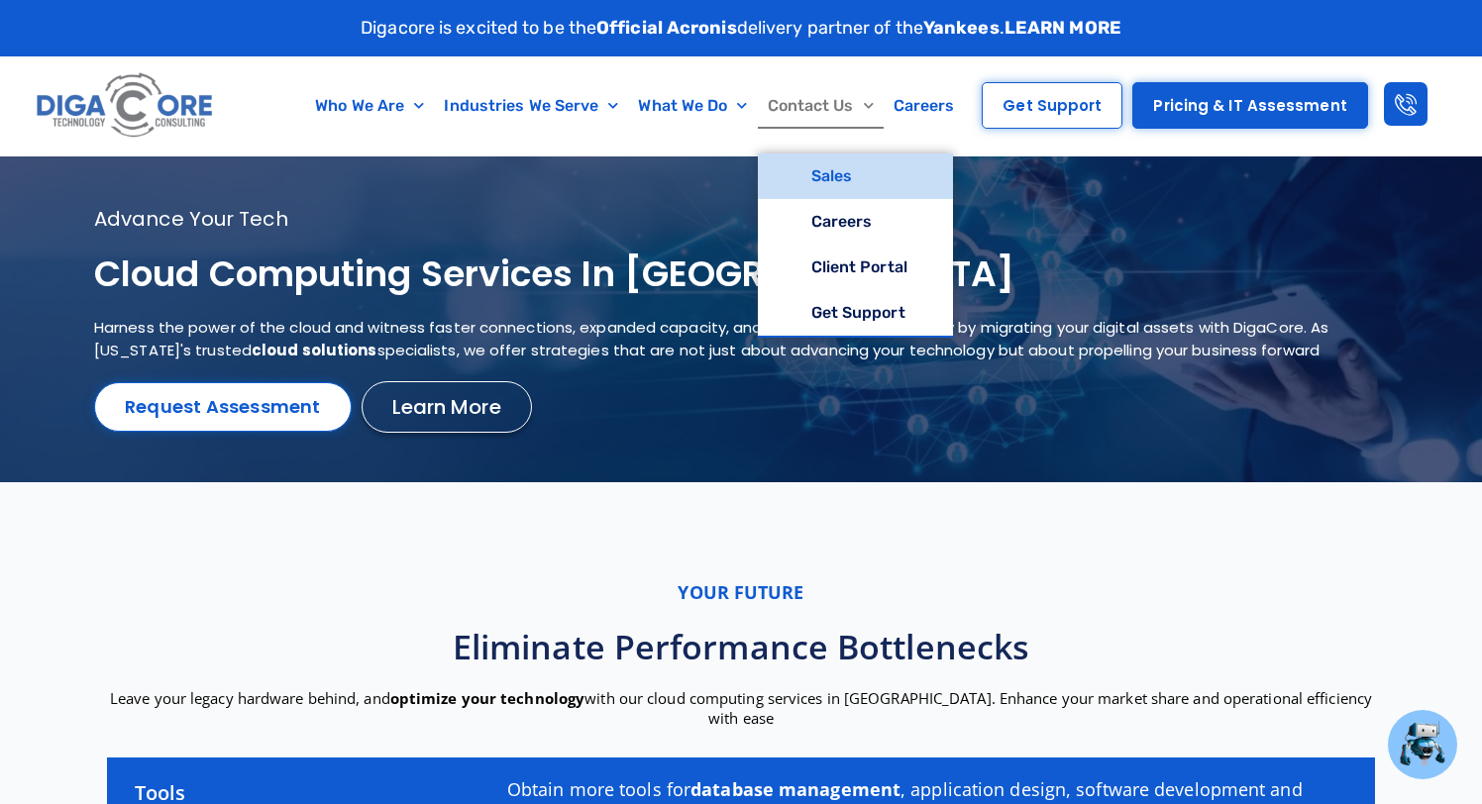
click at [825, 187] on link "Sales" at bounding box center [855, 177] width 195 height 46
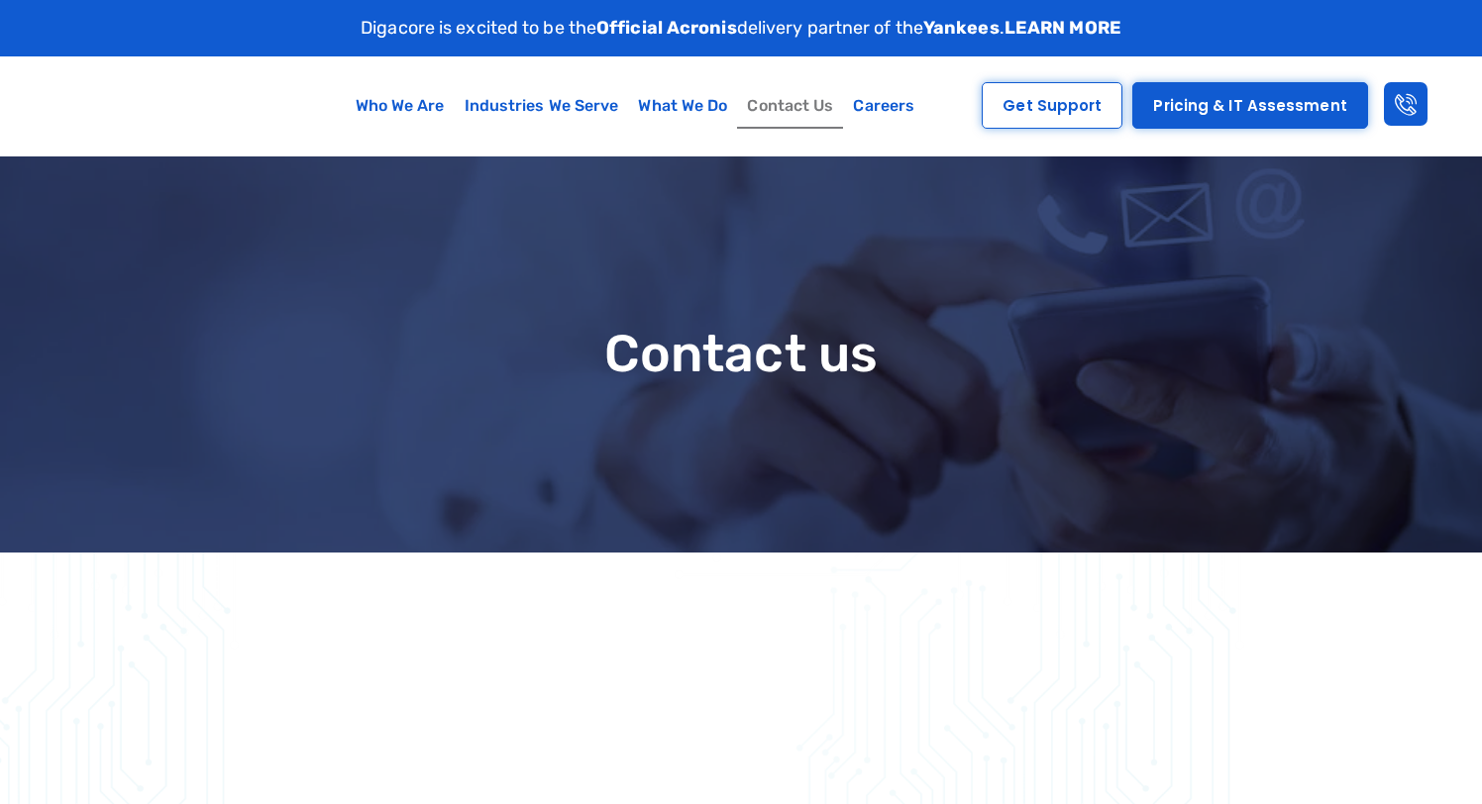
scroll to position [836, 0]
